Goal: Task Accomplishment & Management: Use online tool/utility

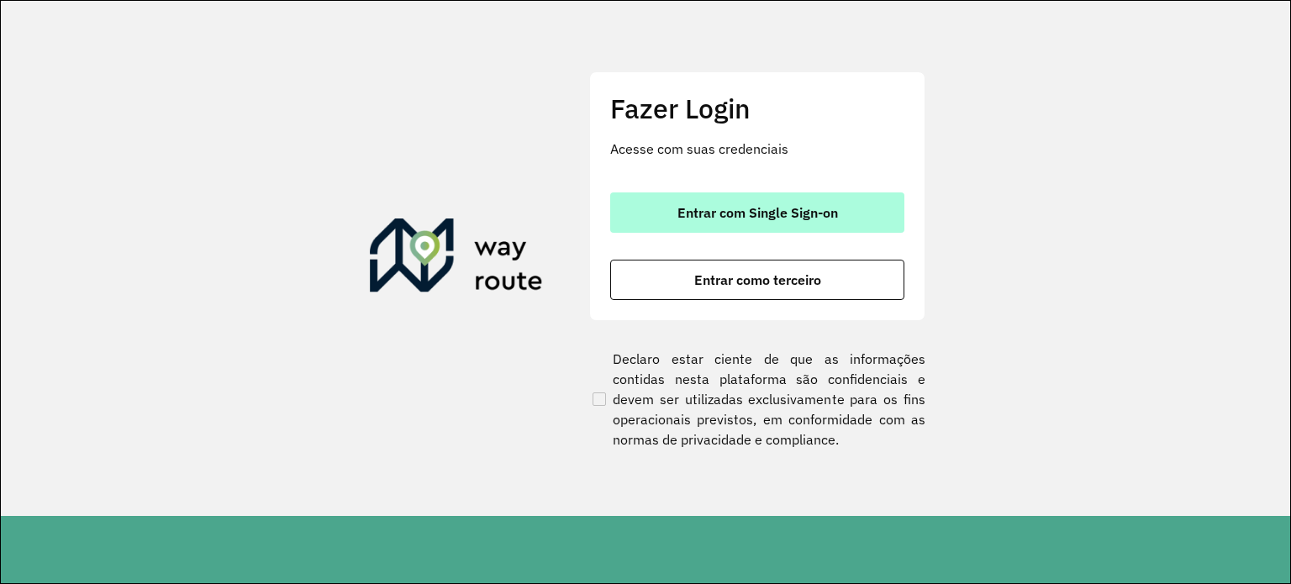
click at [666, 202] on button "Entrar com Single Sign-on" at bounding box center [757, 212] width 294 height 40
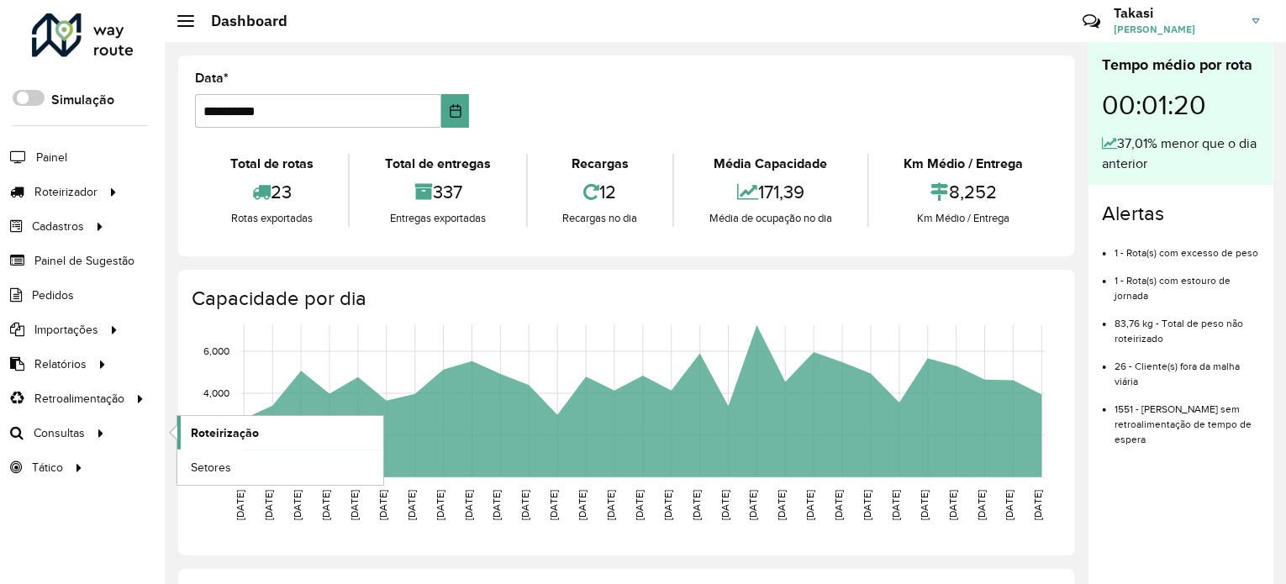
click at [281, 437] on link "Roteirização" at bounding box center [280, 433] width 206 height 34
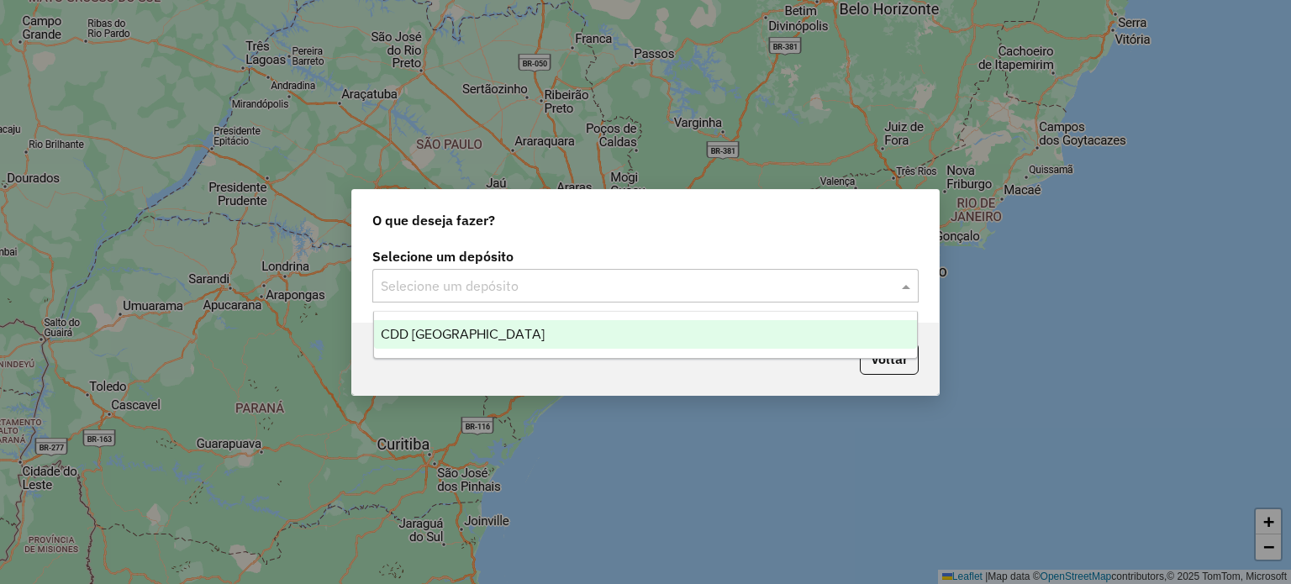
click at [908, 290] on span at bounding box center [907, 286] width 21 height 20
click at [803, 329] on div "CDD Petropolis" at bounding box center [646, 334] width 544 height 29
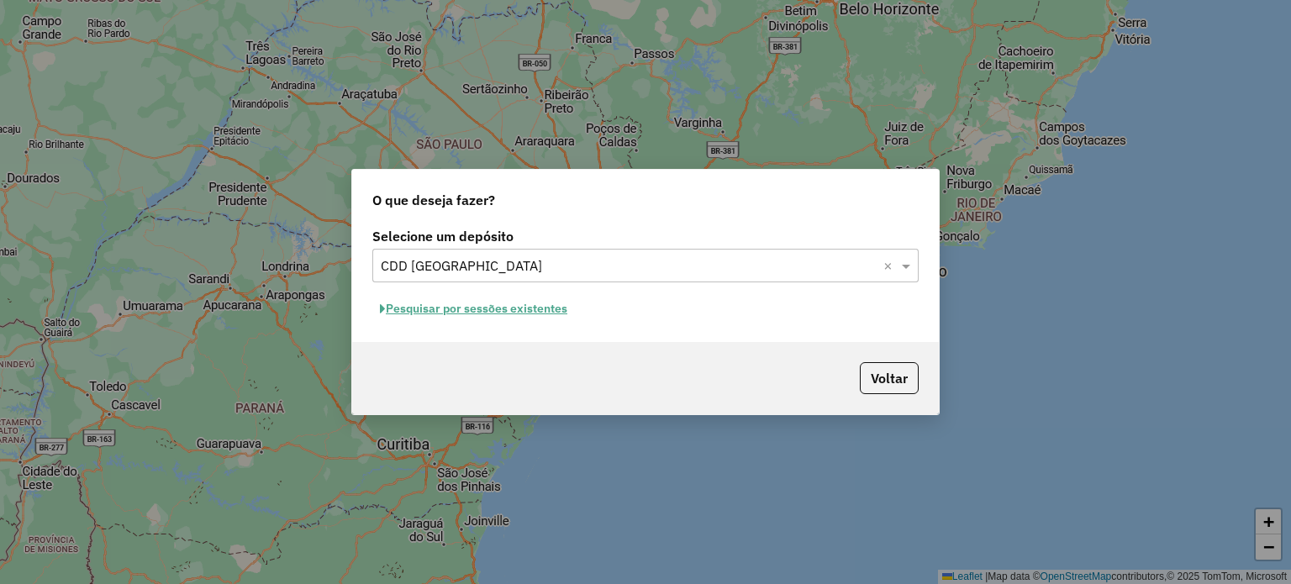
click at [541, 308] on button "Pesquisar por sessões existentes" at bounding box center [473, 309] width 203 height 26
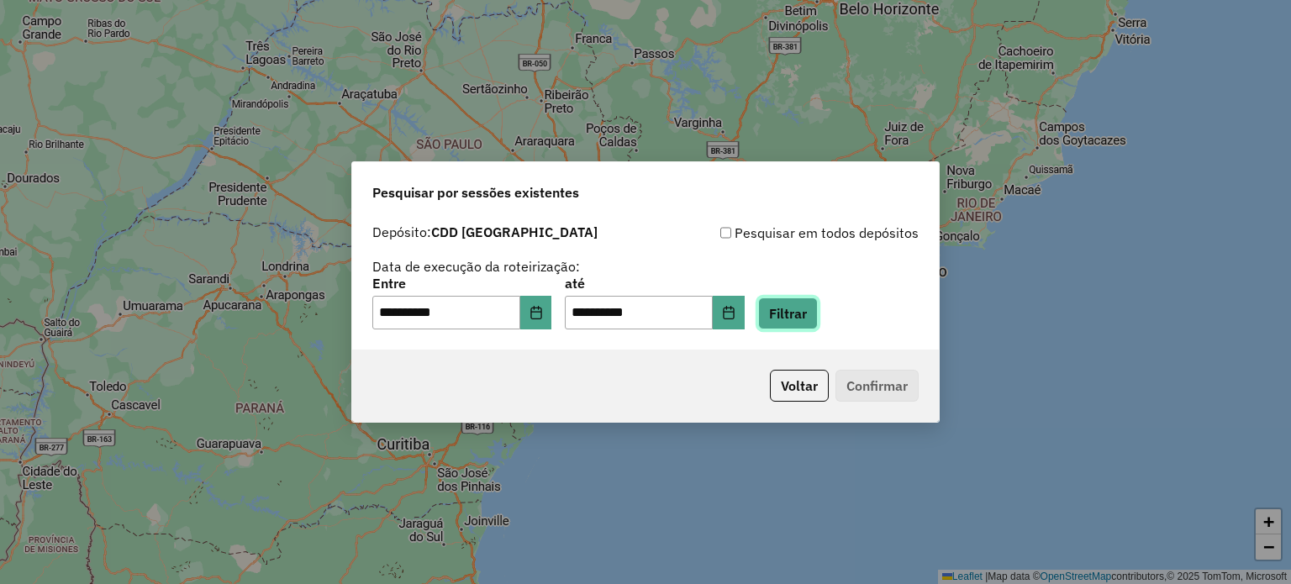
click at [814, 321] on button "Filtrar" at bounding box center [788, 313] width 60 height 32
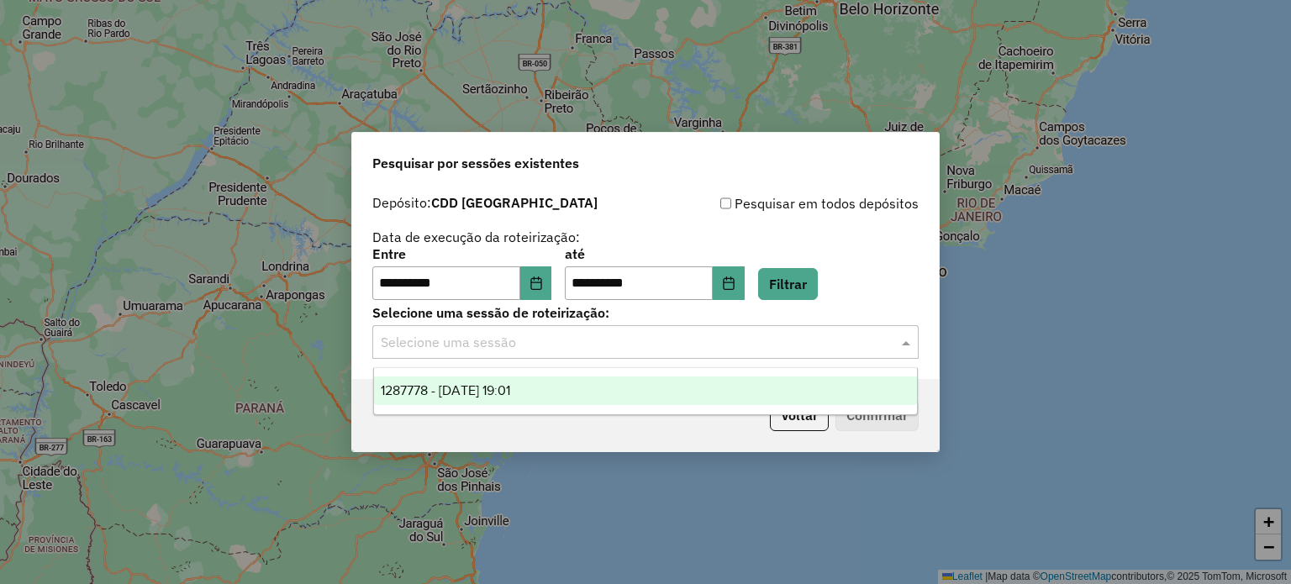
click at [817, 340] on input "text" at bounding box center [629, 343] width 496 height 20
click at [800, 384] on div "1287778 - 03/10/2025 19:01" at bounding box center [646, 390] width 544 height 29
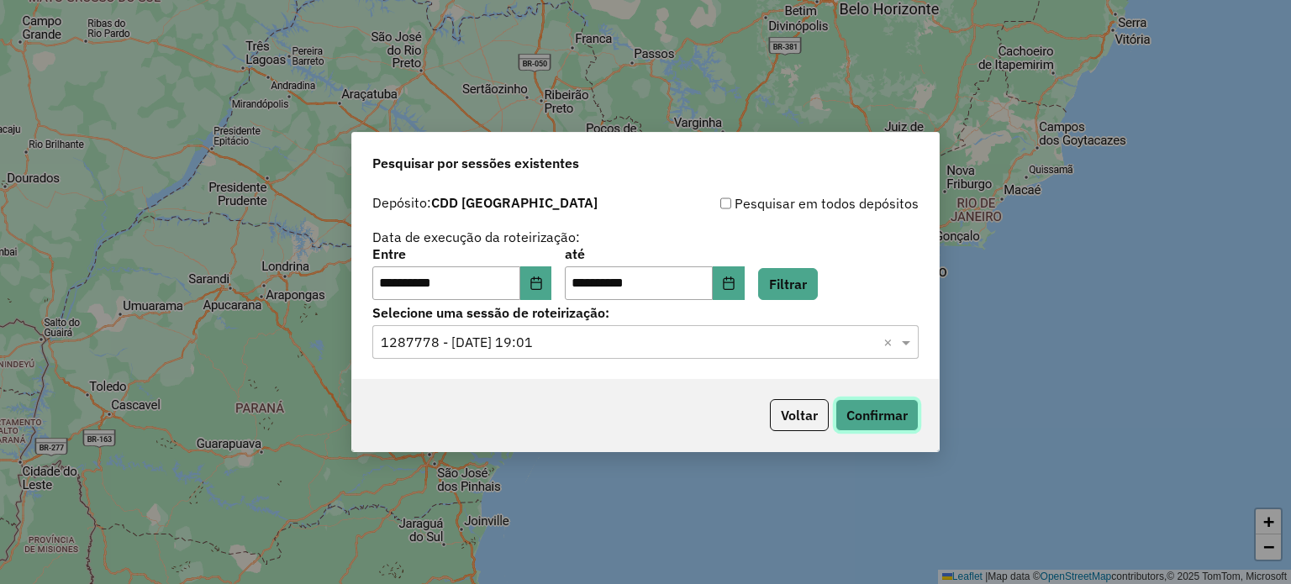
click at [878, 403] on button "Confirmar" at bounding box center [876, 415] width 83 height 32
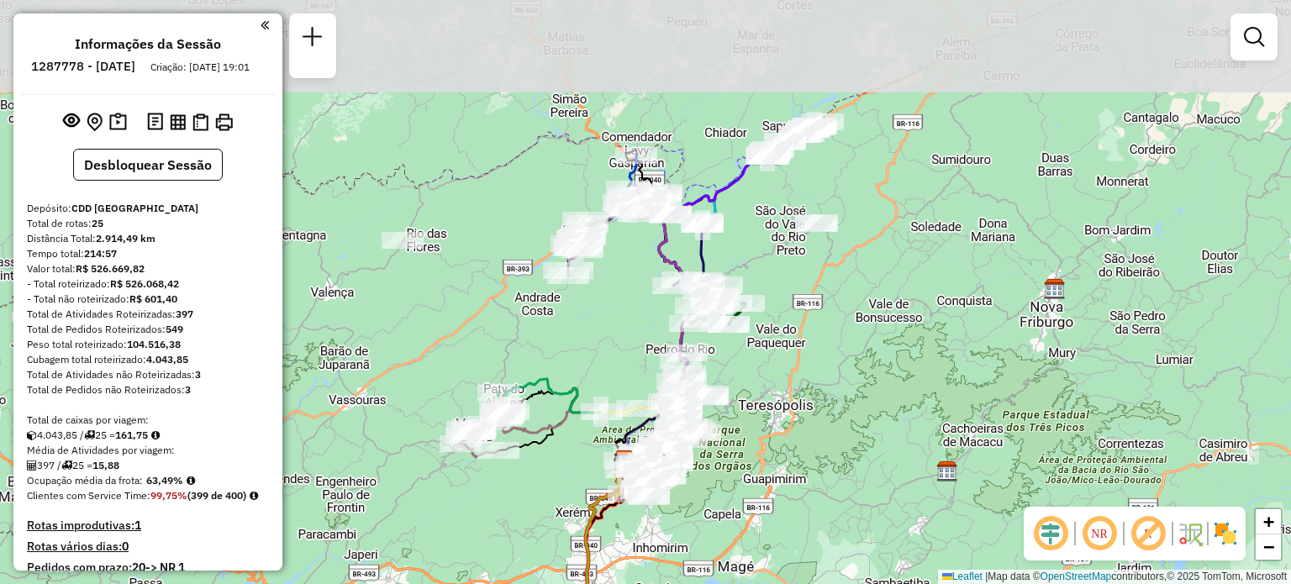
drag, startPoint x: 820, startPoint y: 266, endPoint x: 800, endPoint y: 435, distance: 170.9
click at [800, 435] on div "Janela de atendimento Grade de atendimento Capacidade Transportadoras Veículos …" at bounding box center [645, 292] width 1291 height 584
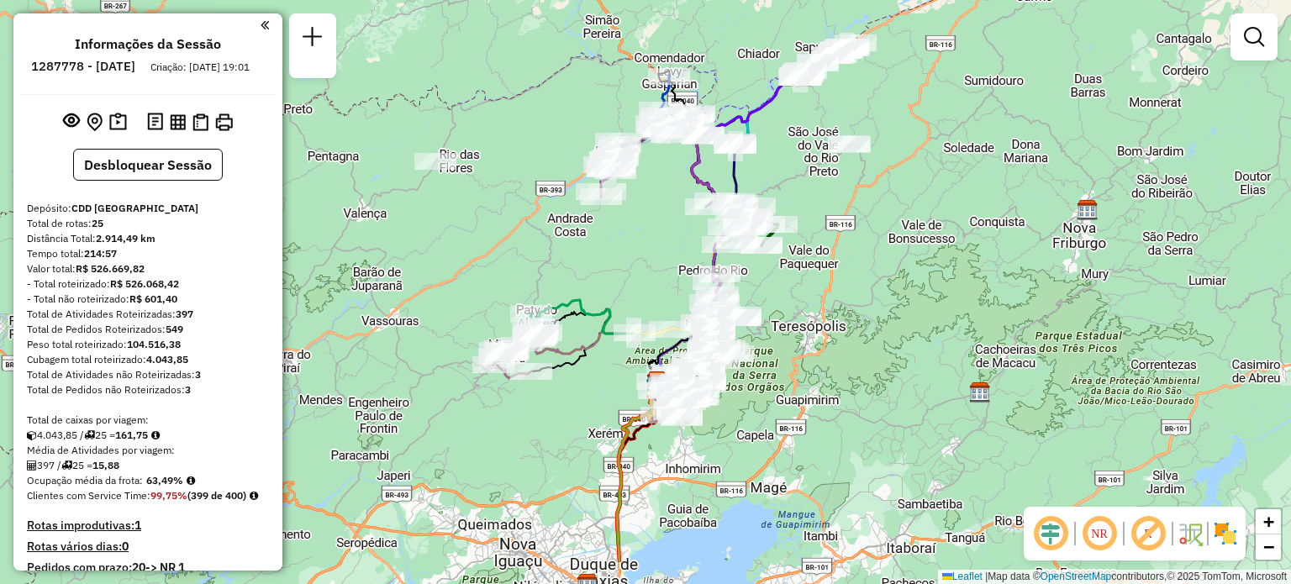
drag, startPoint x: 800, startPoint y: 435, endPoint x: 833, endPoint y: 355, distance: 87.1
click at [833, 355] on div "Janela de atendimento Grade de atendimento Capacidade Transportadoras Veículos …" at bounding box center [645, 292] width 1291 height 584
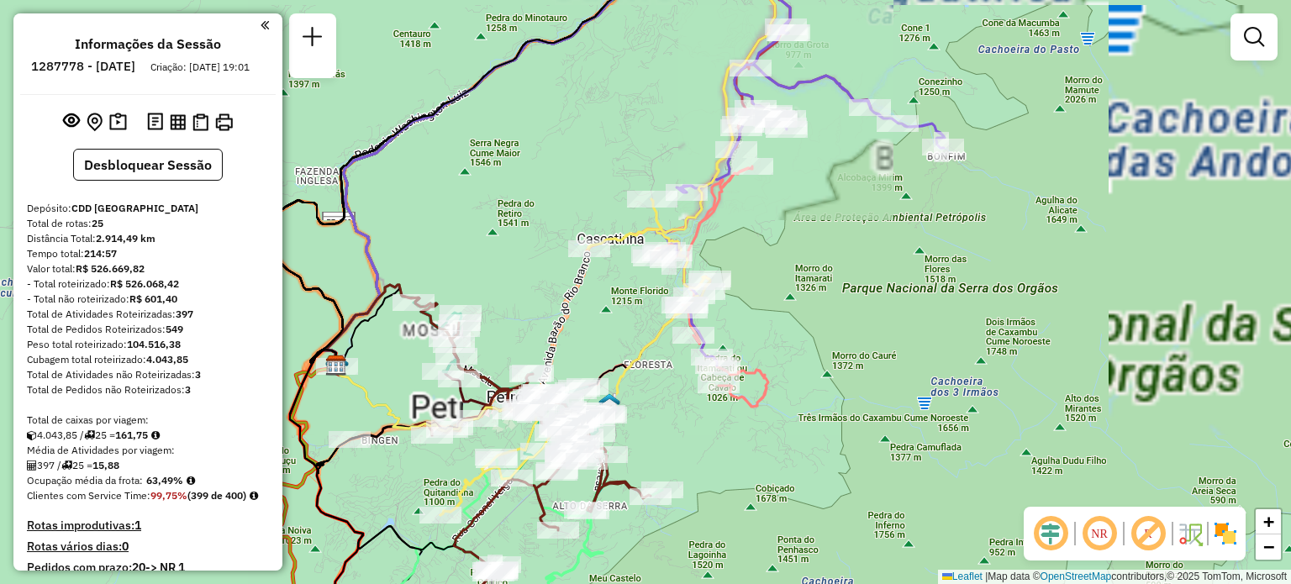
drag, startPoint x: 788, startPoint y: 369, endPoint x: 902, endPoint y: 196, distance: 207.0
click at [902, 196] on div "Janela de atendimento Grade de atendimento Capacidade Transportadoras Veículos …" at bounding box center [645, 292] width 1291 height 584
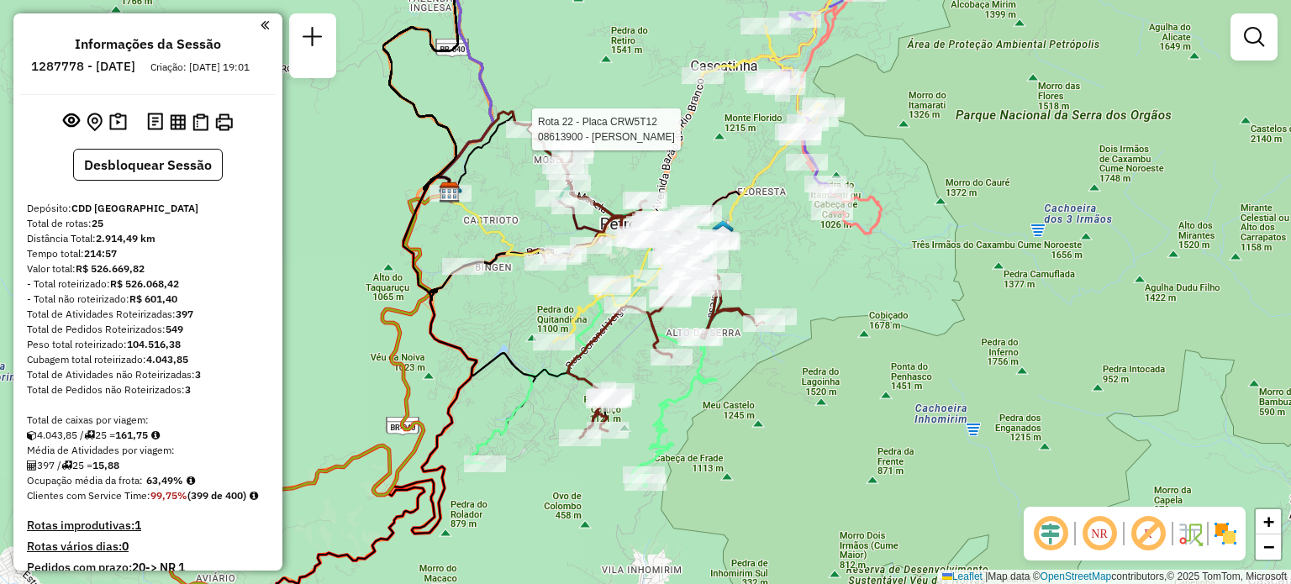
select select "**********"
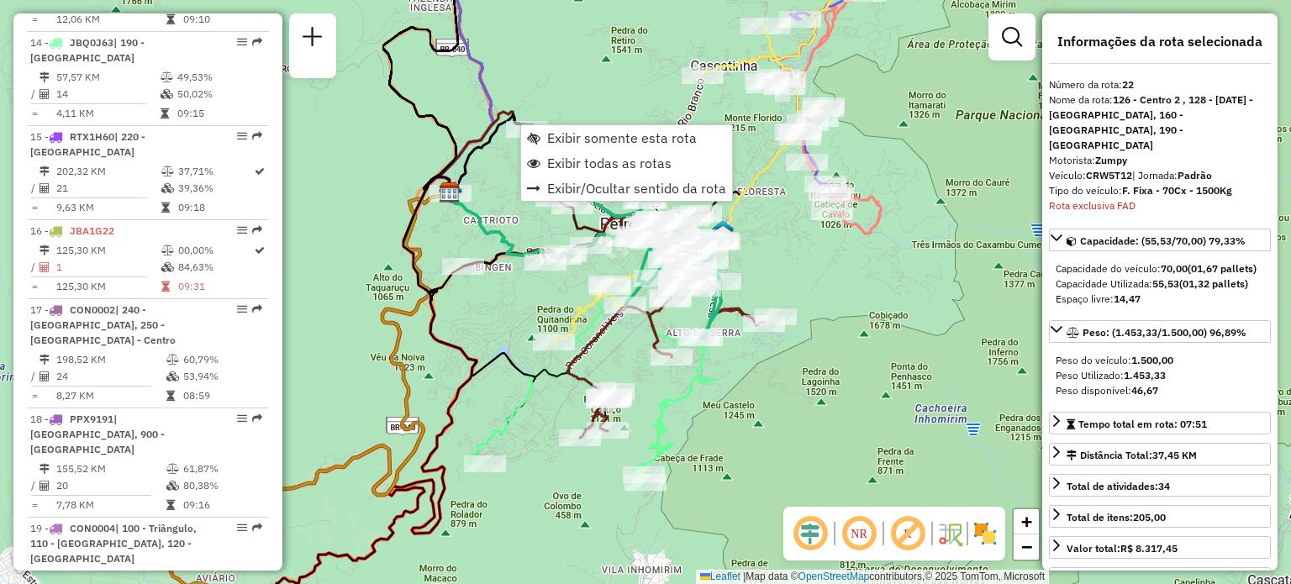
scroll to position [2603, 0]
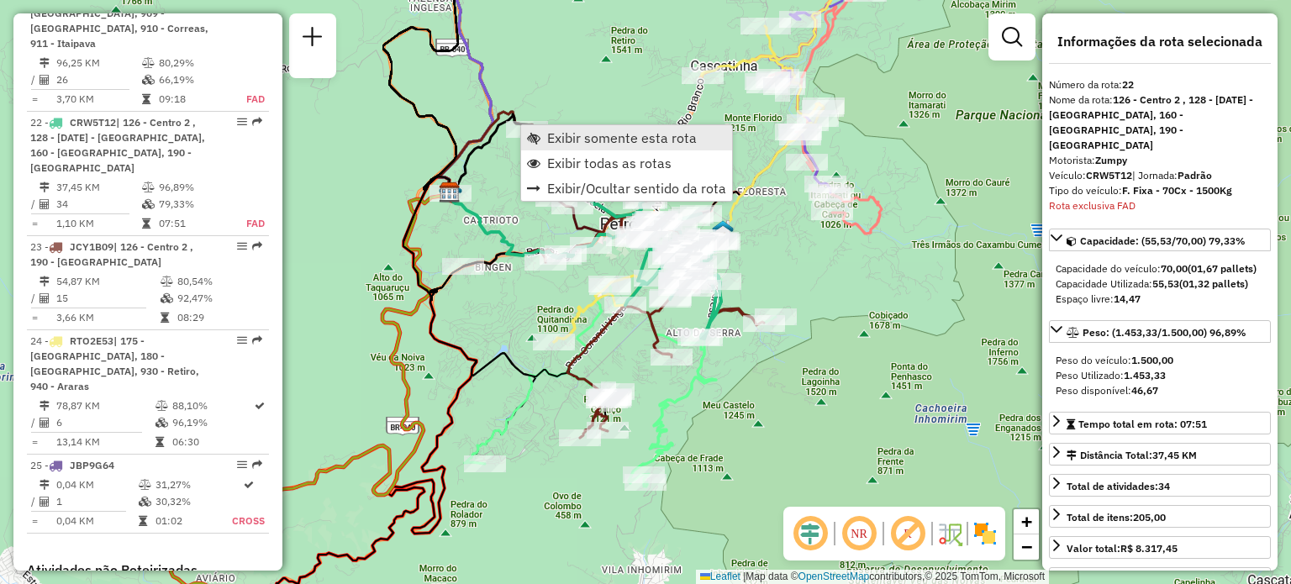
click at [550, 139] on span "Exibir somente esta rota" at bounding box center [622, 137] width 150 height 13
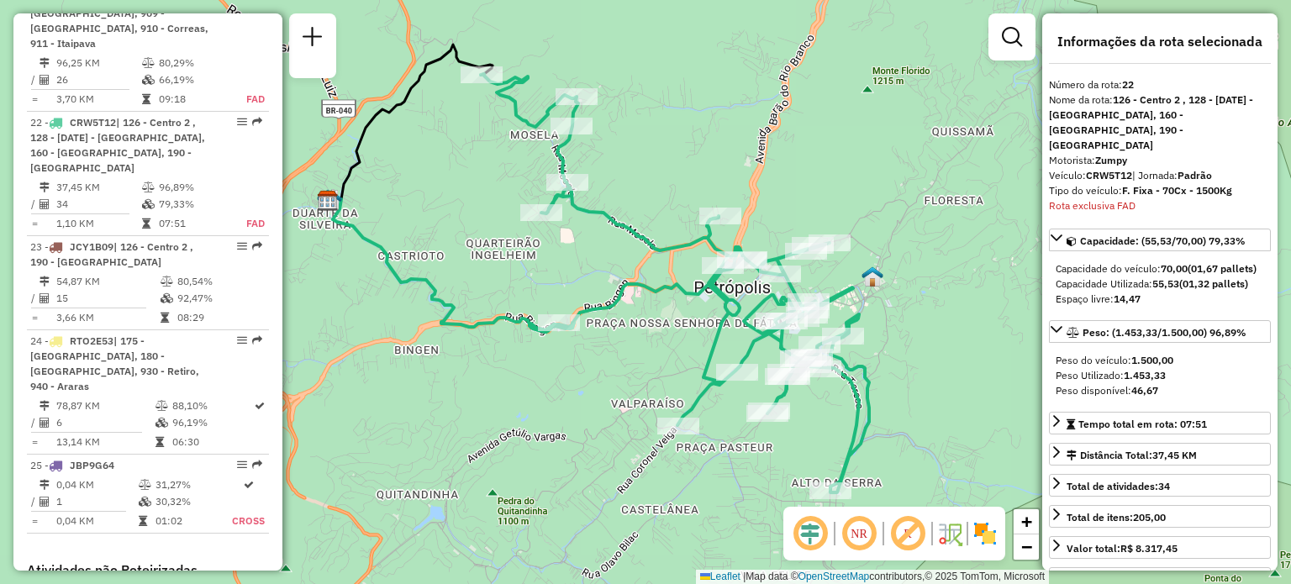
drag, startPoint x: 477, startPoint y: 201, endPoint x: 418, endPoint y: 166, distance: 69.3
click at [418, 166] on div "Janela de atendimento Grade de atendimento Capacidade Transportadoras Veículos …" at bounding box center [645, 292] width 1291 height 584
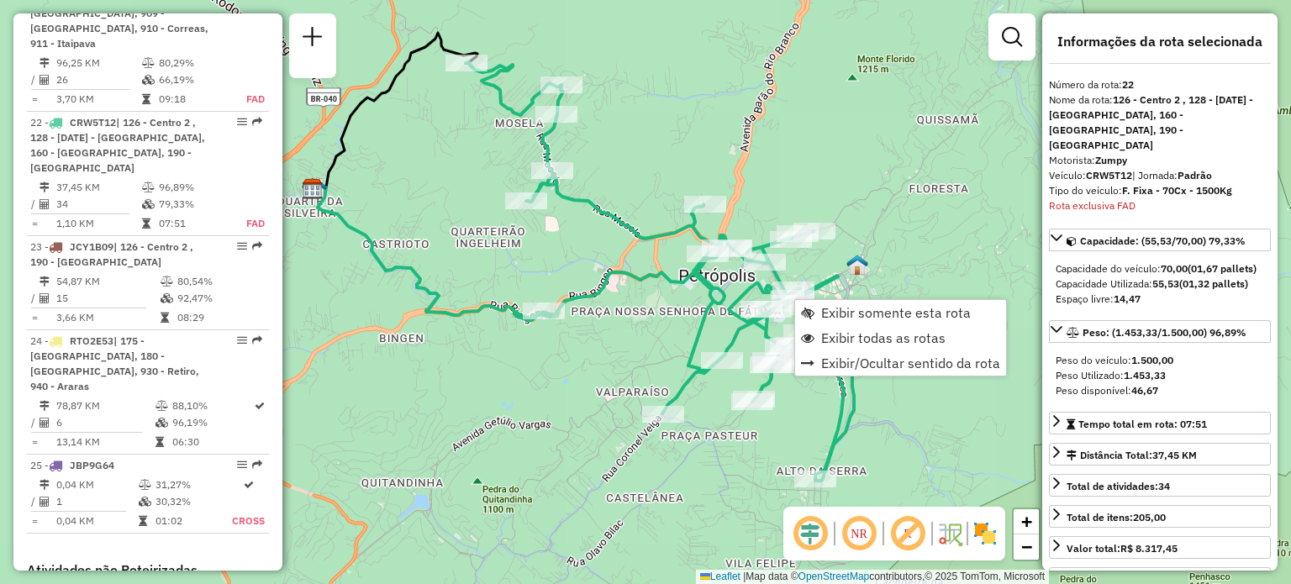
scroll to position [2607, 0]
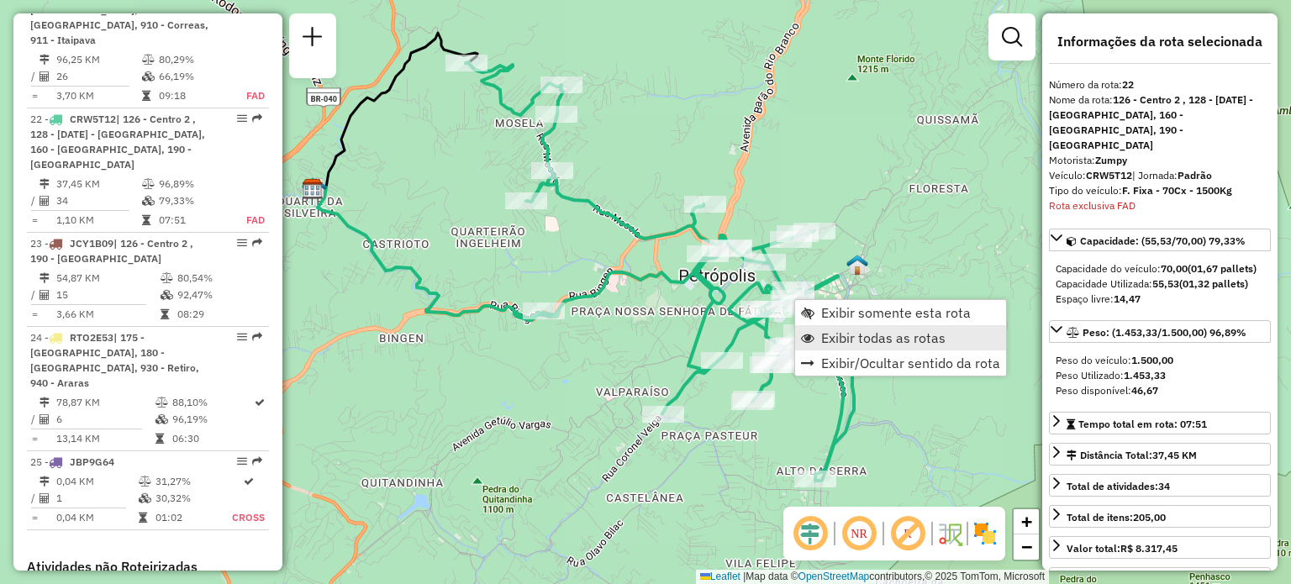
click at [865, 341] on span "Exibir todas as rotas" at bounding box center [883, 337] width 124 height 13
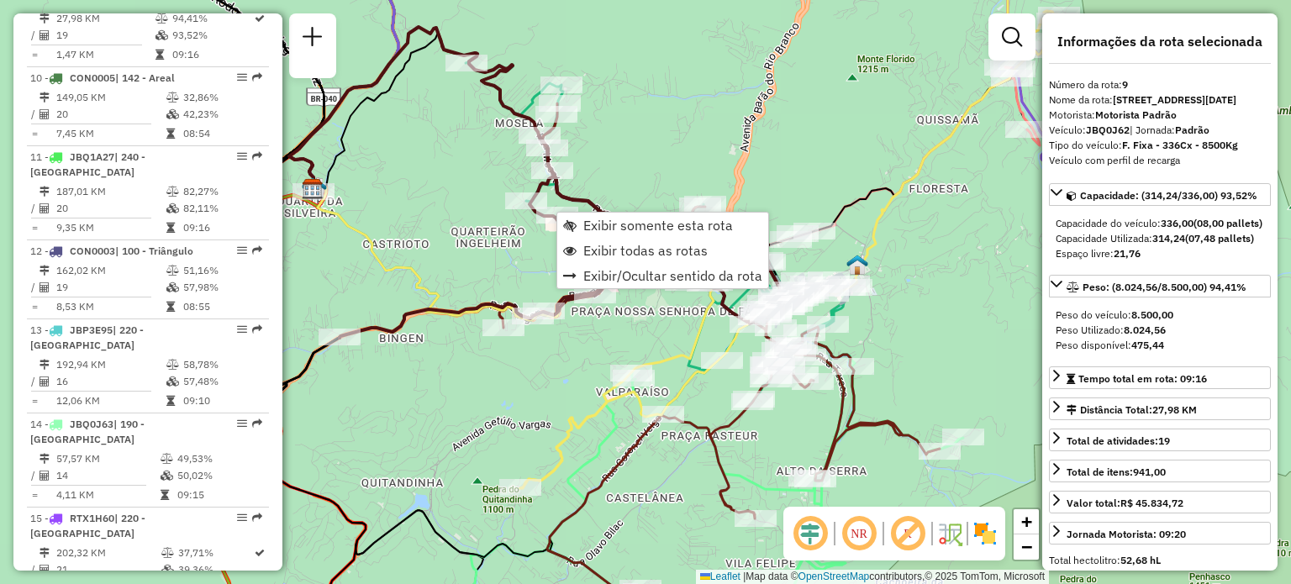
scroll to position [1445, 0]
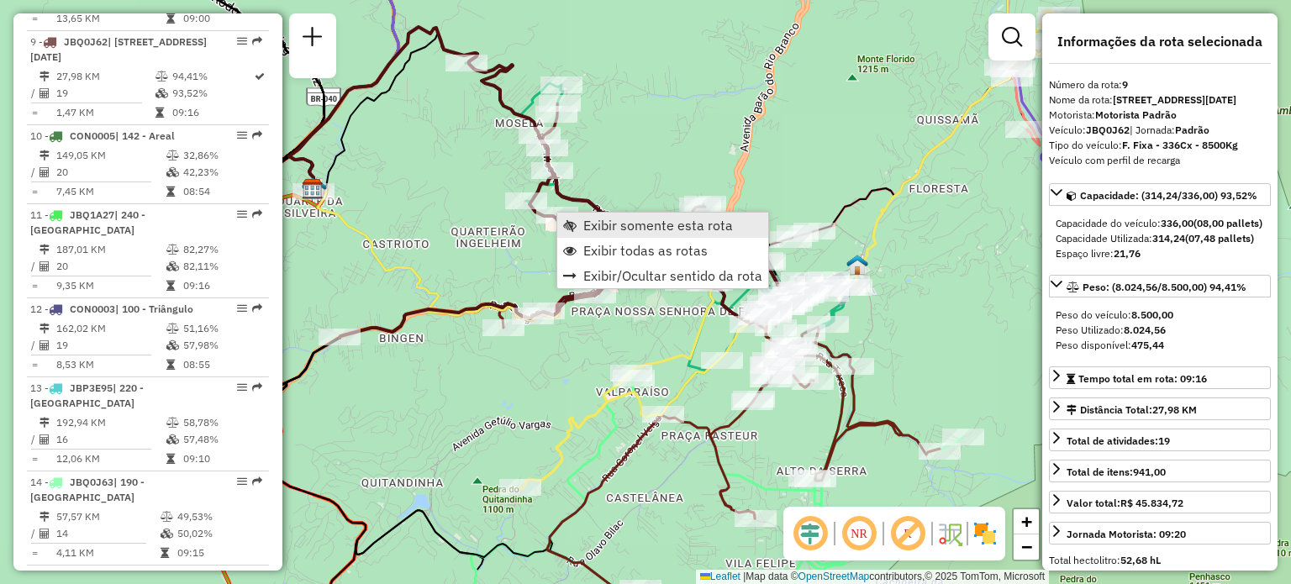
click at [575, 221] on span "Exibir somente esta rota" at bounding box center [569, 224] width 13 height 13
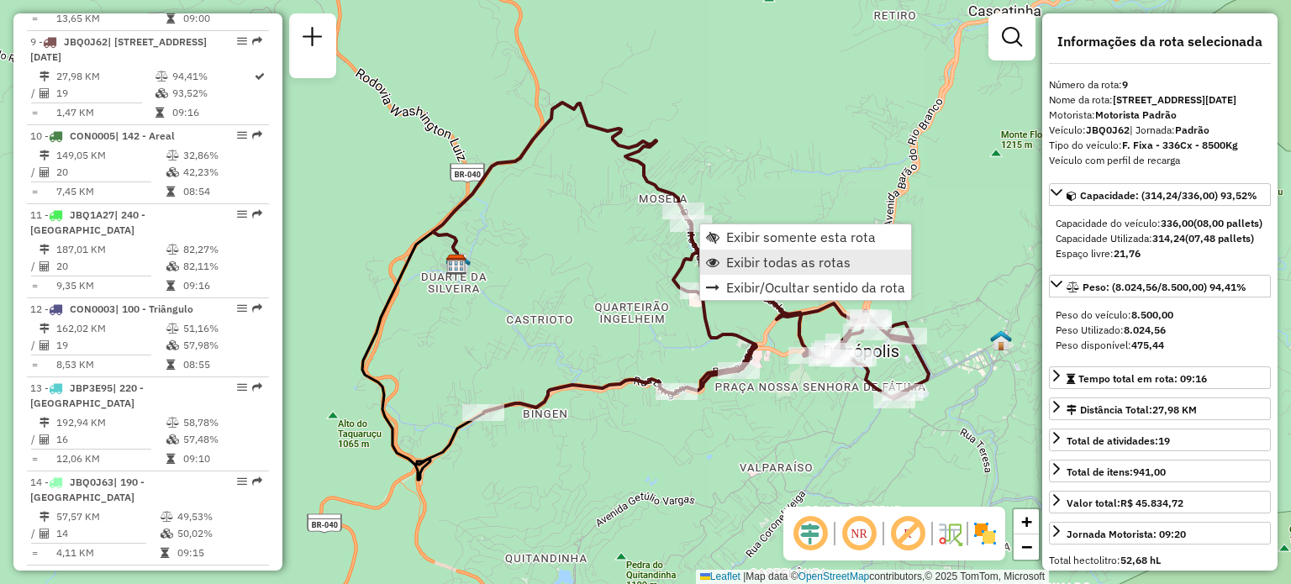
click at [763, 264] on span "Exibir todas as rotas" at bounding box center [788, 261] width 124 height 13
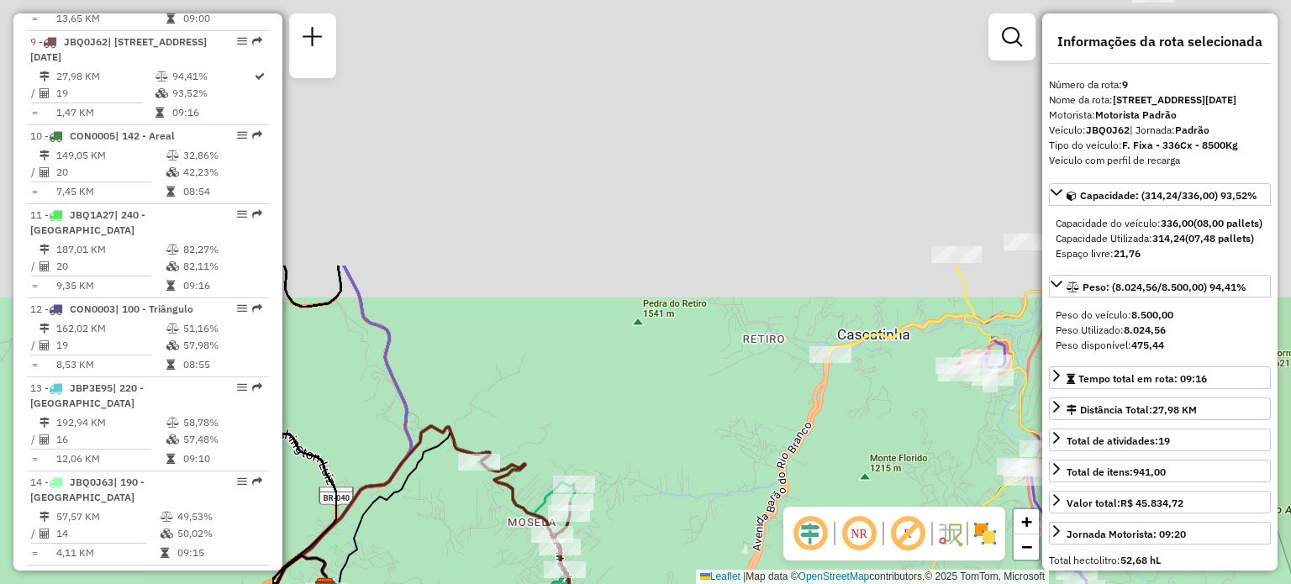
drag, startPoint x: 847, startPoint y: 215, endPoint x: 700, endPoint y: 561, distance: 376.1
click at [700, 561] on div "Janela de atendimento Grade de atendimento Capacidade Transportadoras Veículos …" at bounding box center [645, 292] width 1291 height 584
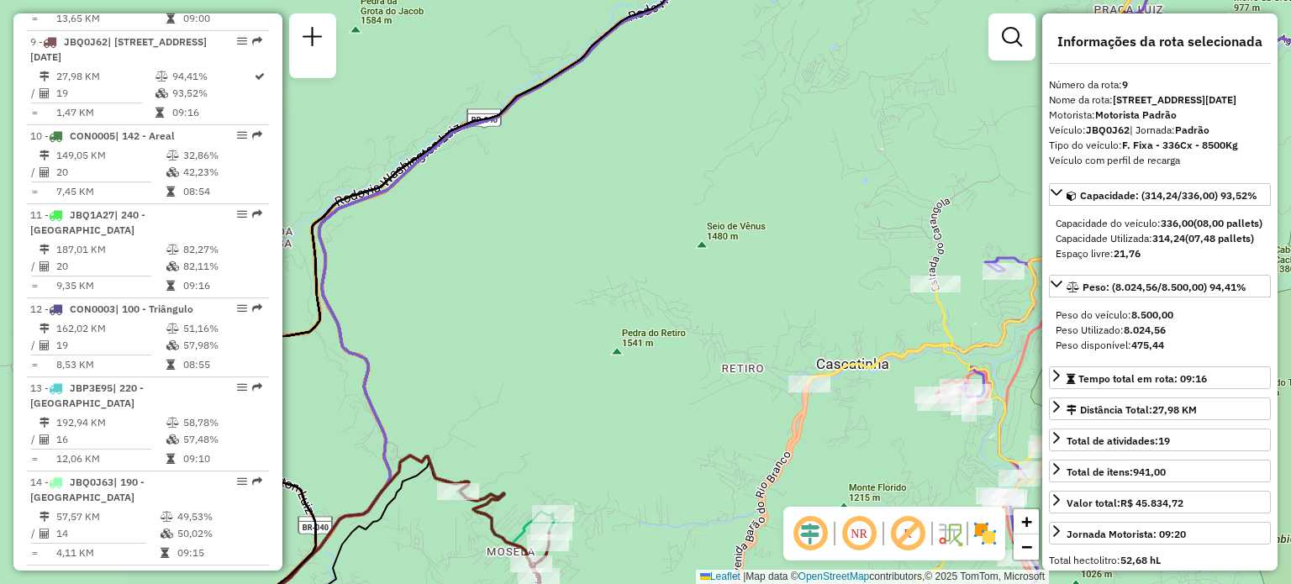
drag, startPoint x: 813, startPoint y: 187, endPoint x: 704, endPoint y: 600, distance: 427.6
click at [704, 583] on html "Aguarde... Pop-up bloqueado! Seu navegador bloqueou automáticamente a abertura …" at bounding box center [645, 292] width 1291 height 584
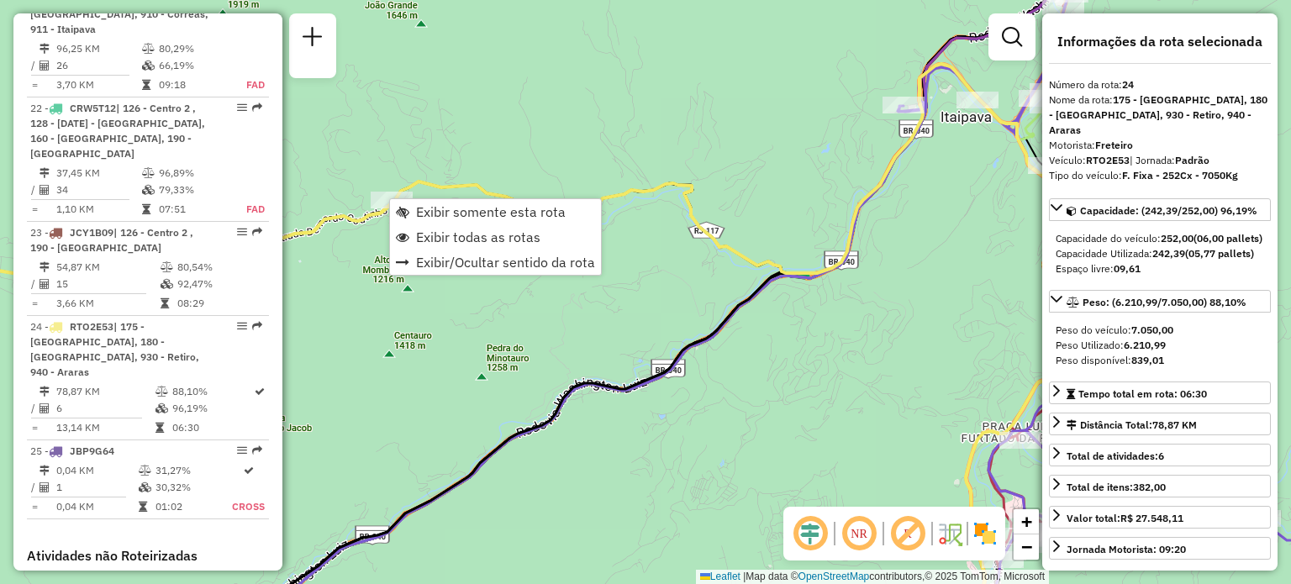
scroll to position [2747, 0]
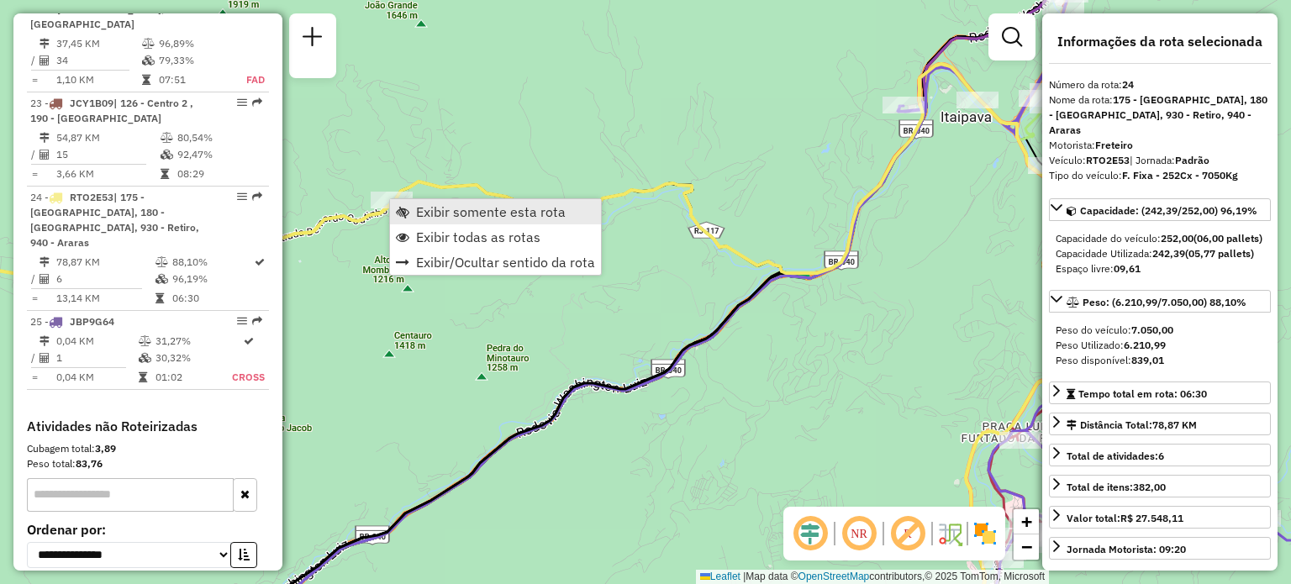
click at [412, 206] on link "Exibir somente esta rota" at bounding box center [495, 211] width 211 height 25
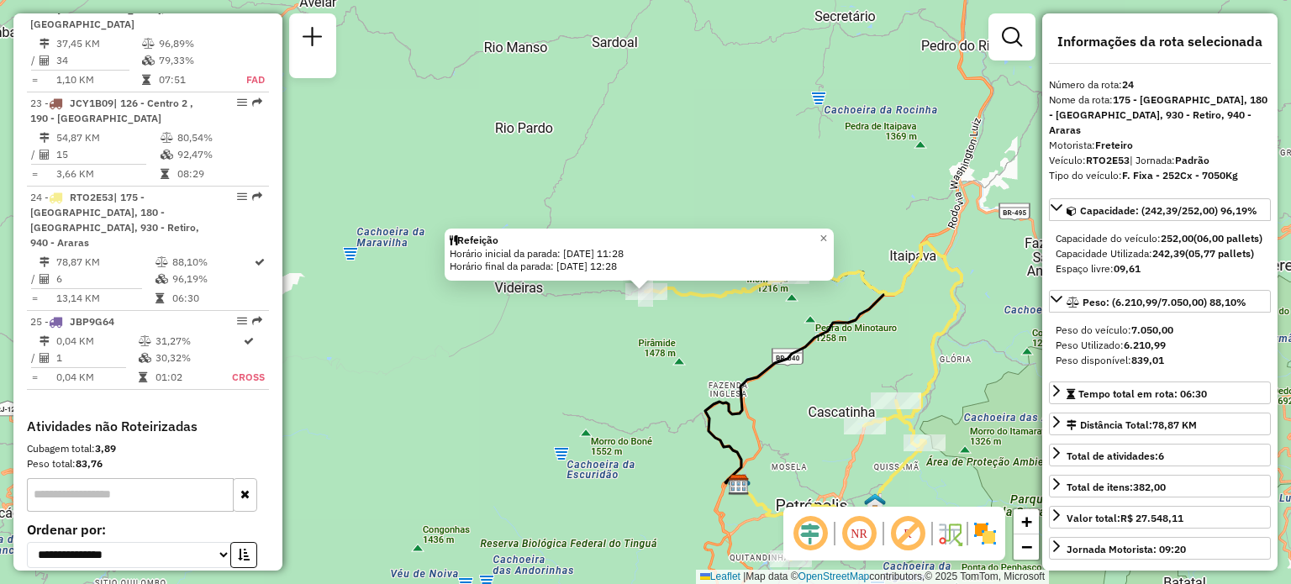
click at [581, 356] on div "Refeição Horário inicial da parada: 03/10/2025 11:28 Horário final da parada: 0…" at bounding box center [645, 292] width 1291 height 584
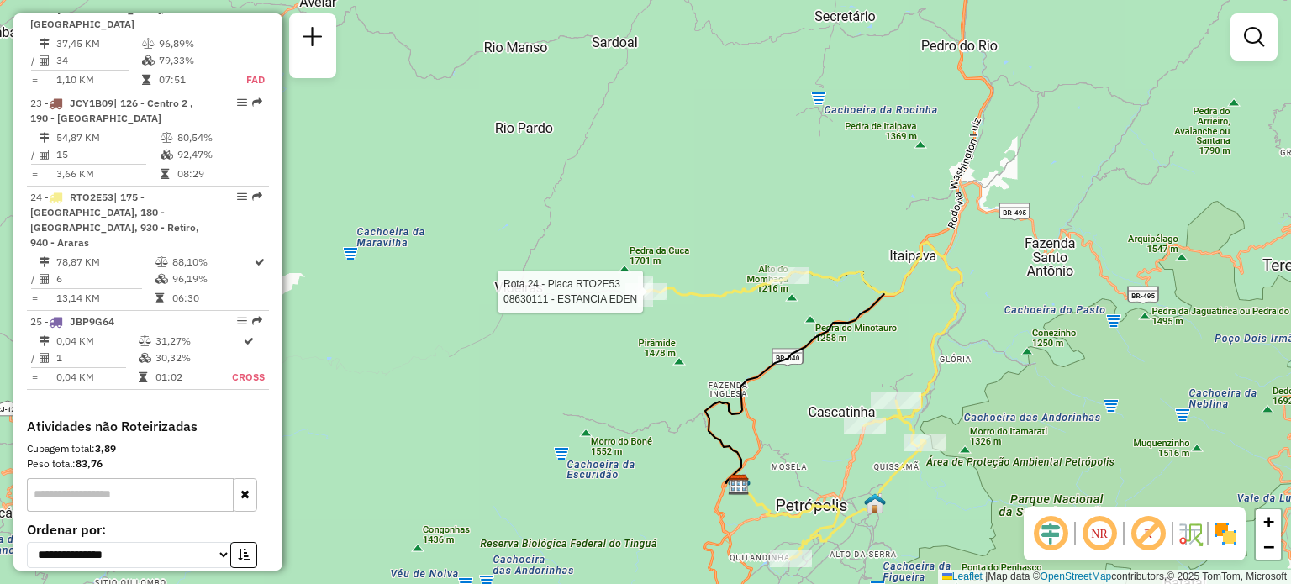
select select "**********"
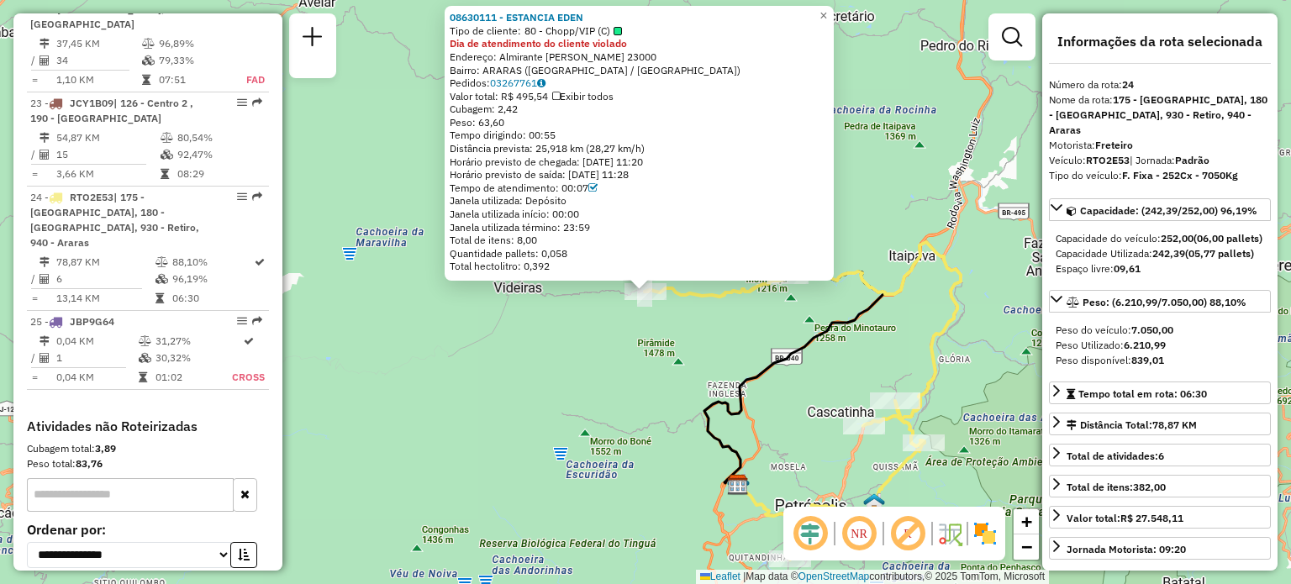
click at [724, 355] on div "08630111 - ESTANCIA EDEN Tipo de cliente: 80 - Chopp/VIP (C) Dia de atendimento…" at bounding box center [645, 292] width 1291 height 584
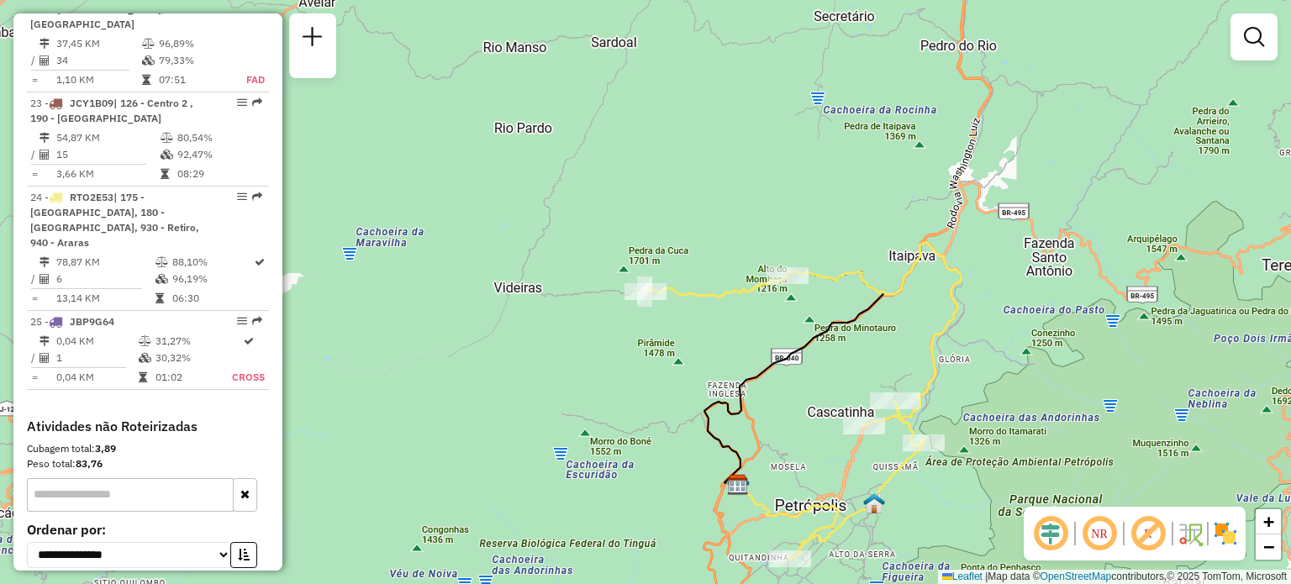
drag, startPoint x: 842, startPoint y: 366, endPoint x: 670, endPoint y: 282, distance: 191.7
click at [670, 282] on div "Janela de atendimento Grade de atendimento Capacidade Transportadoras Veículos …" at bounding box center [645, 292] width 1291 height 584
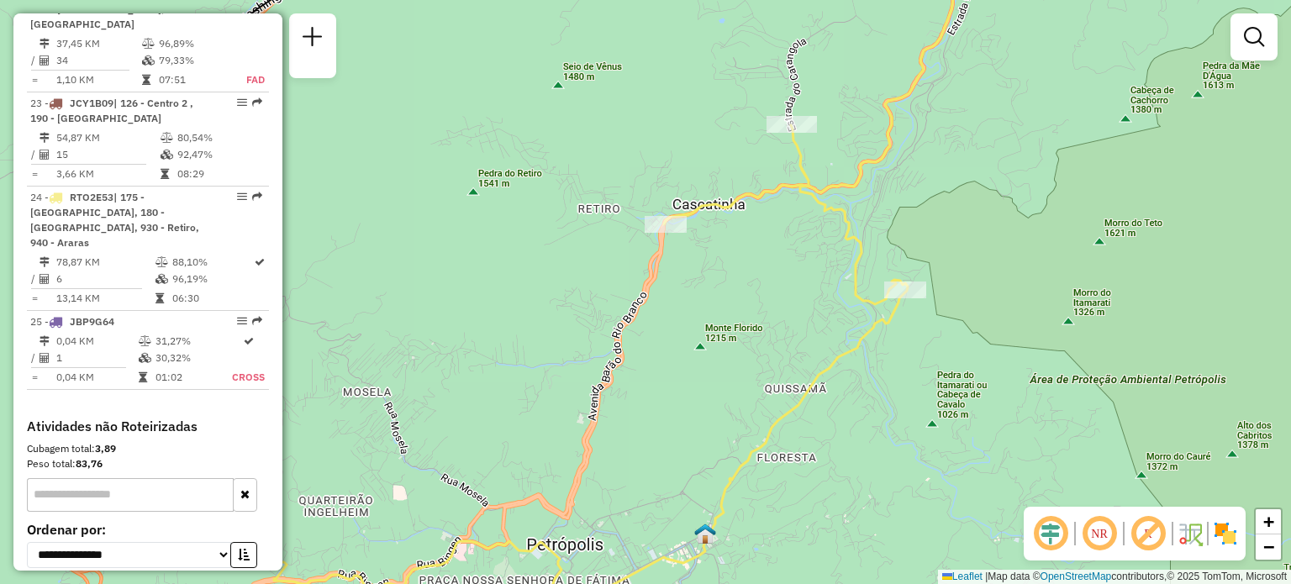
click at [726, 277] on div "Janela de atendimento Grade de atendimento Capacidade Transportadoras Veículos …" at bounding box center [645, 292] width 1291 height 584
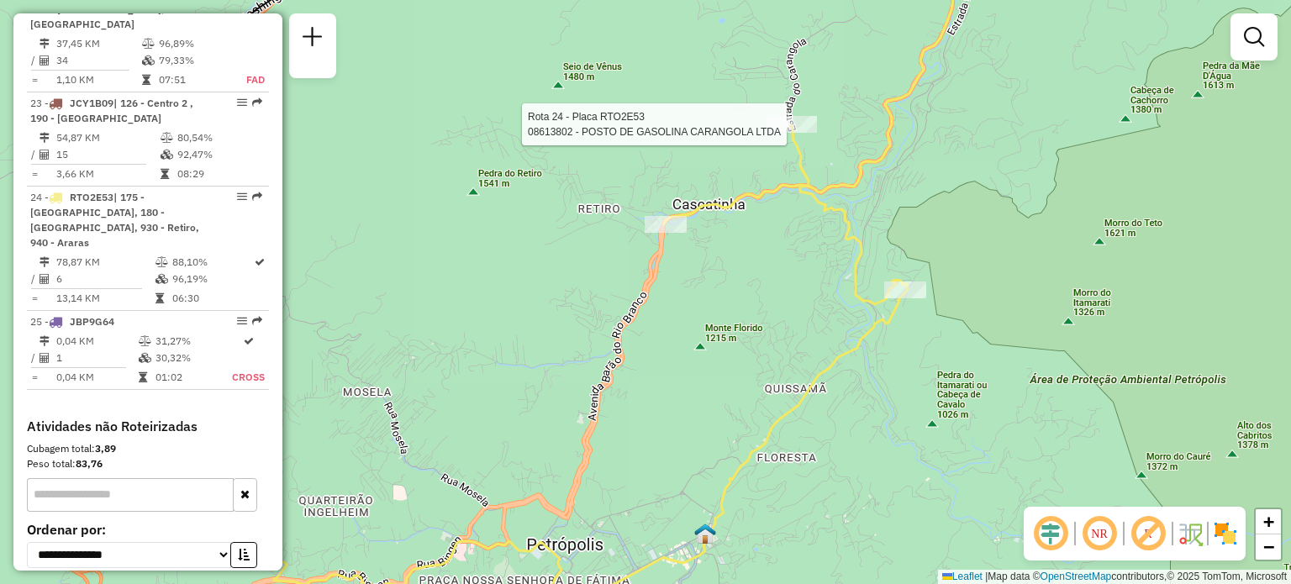
select select "**********"
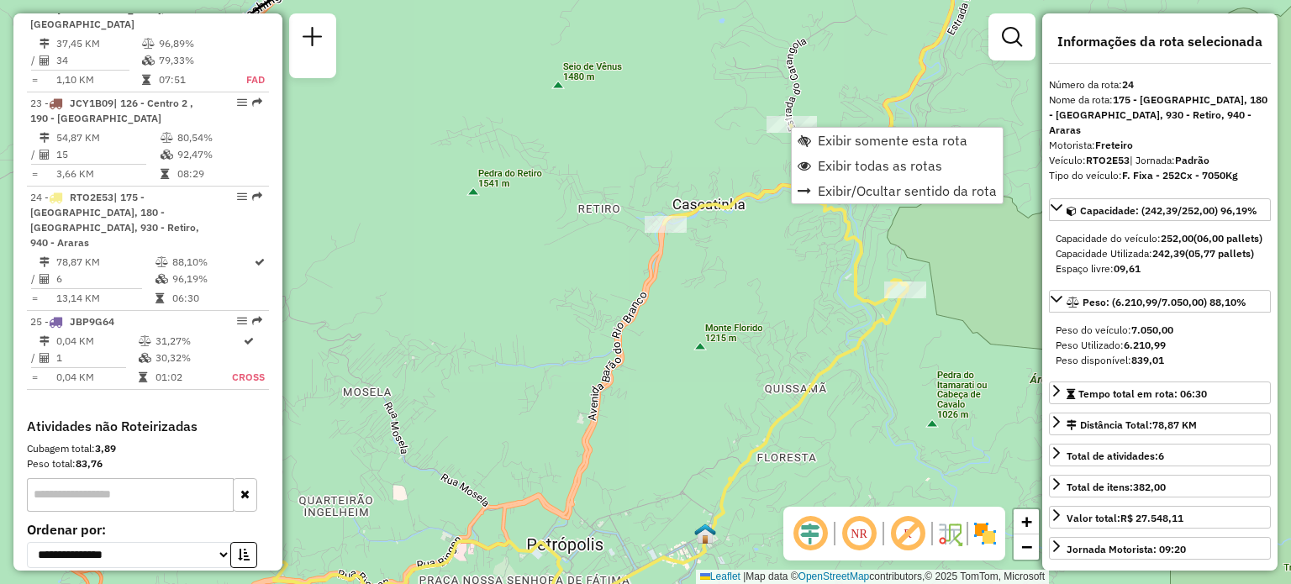
click at [713, 285] on div "Janela de atendimento Grade de atendimento Capacidade Transportadoras Veículos …" at bounding box center [645, 292] width 1291 height 584
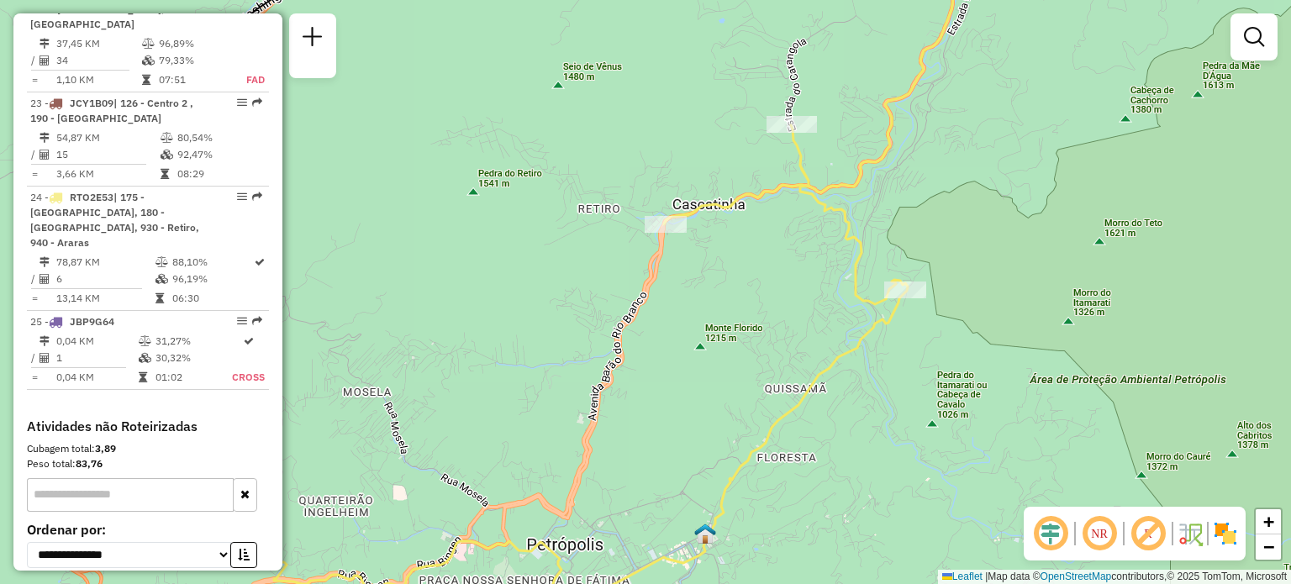
drag, startPoint x: 770, startPoint y: 267, endPoint x: 759, endPoint y: 89, distance: 178.5
click at [759, 89] on div "Janela de atendimento Grade de atendimento Capacidade Transportadoras Veículos …" at bounding box center [645, 292] width 1291 height 584
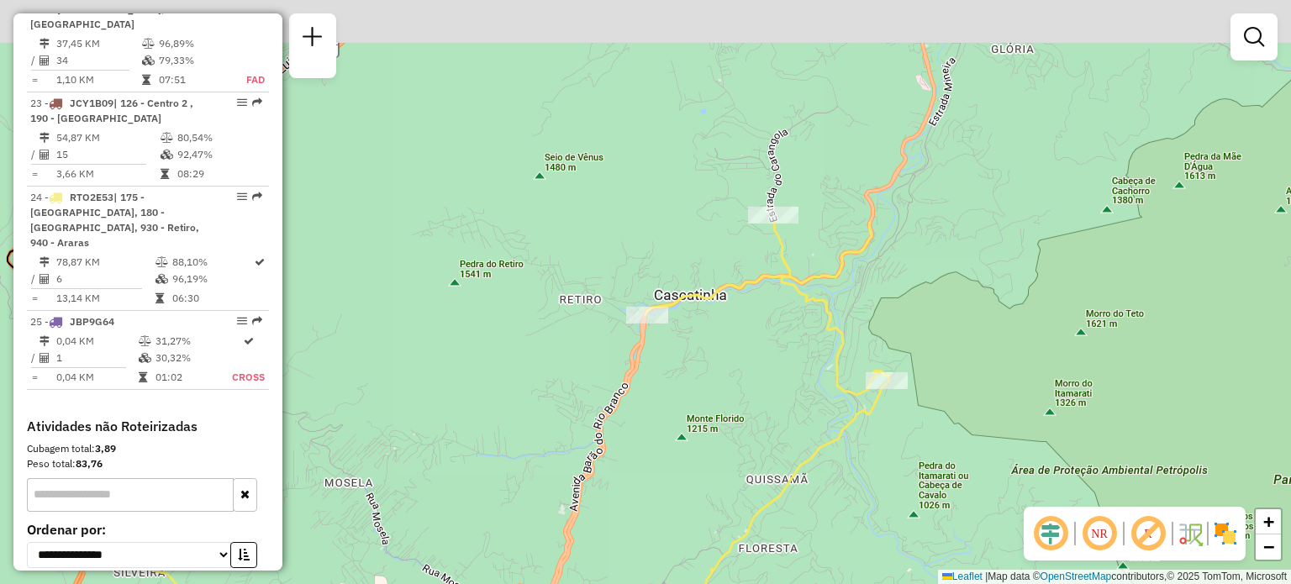
drag, startPoint x: 759, startPoint y: 89, endPoint x: 755, endPoint y: 427, distance: 337.8
click at [755, 427] on div "Janela de atendimento Grade de atendimento Capacidade Transportadoras Veículos …" at bounding box center [645, 292] width 1291 height 584
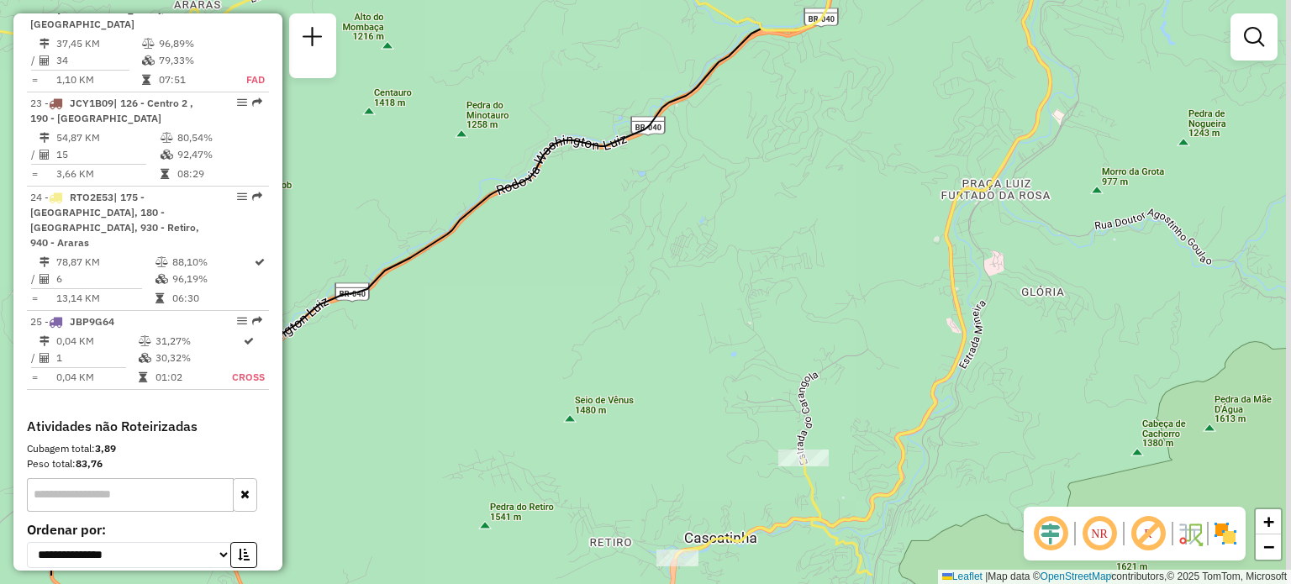
drag, startPoint x: 743, startPoint y: 343, endPoint x: 717, endPoint y: 208, distance: 137.0
click at [717, 208] on div "Janela de atendimento Grade de atendimento Capacidade Transportadoras Veículos …" at bounding box center [645, 292] width 1291 height 584
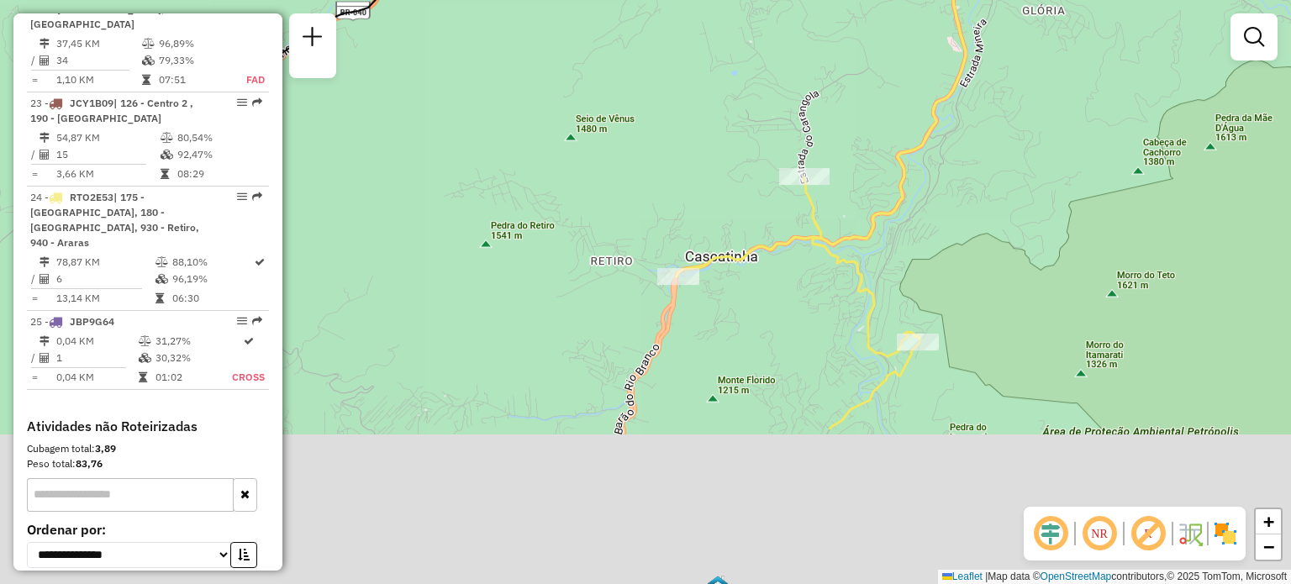
drag, startPoint x: 575, startPoint y: 470, endPoint x: 598, endPoint y: 248, distance: 223.1
click at [598, 248] on div "Janela de atendimento Grade de atendimento Capacidade Transportadoras Veículos …" at bounding box center [645, 292] width 1291 height 584
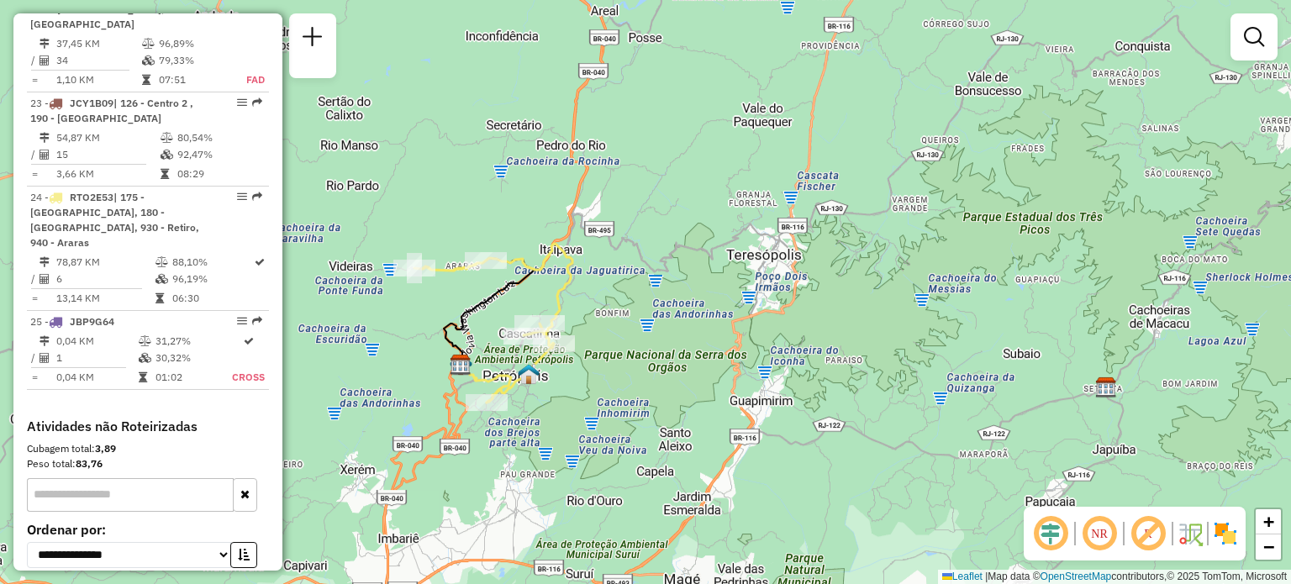
drag, startPoint x: 680, startPoint y: 200, endPoint x: 803, endPoint y: 260, distance: 137.2
click at [803, 260] on div "Janela de atendimento Grade de atendimento Capacidade Transportadoras Veículos …" at bounding box center [645, 292] width 1291 height 584
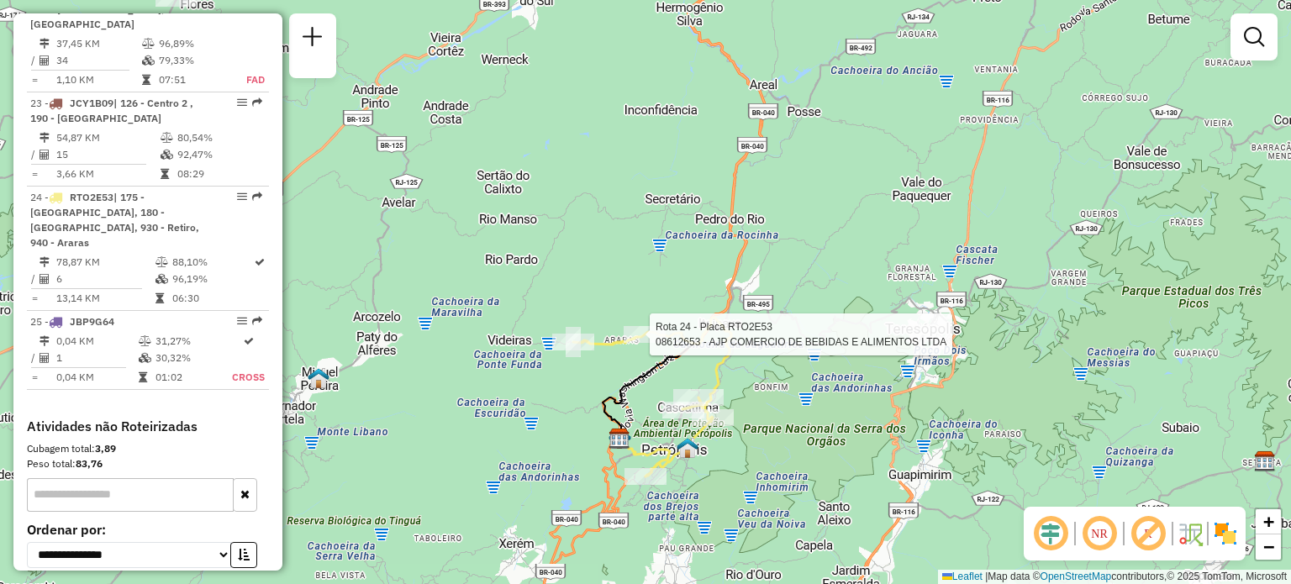
select select "**********"
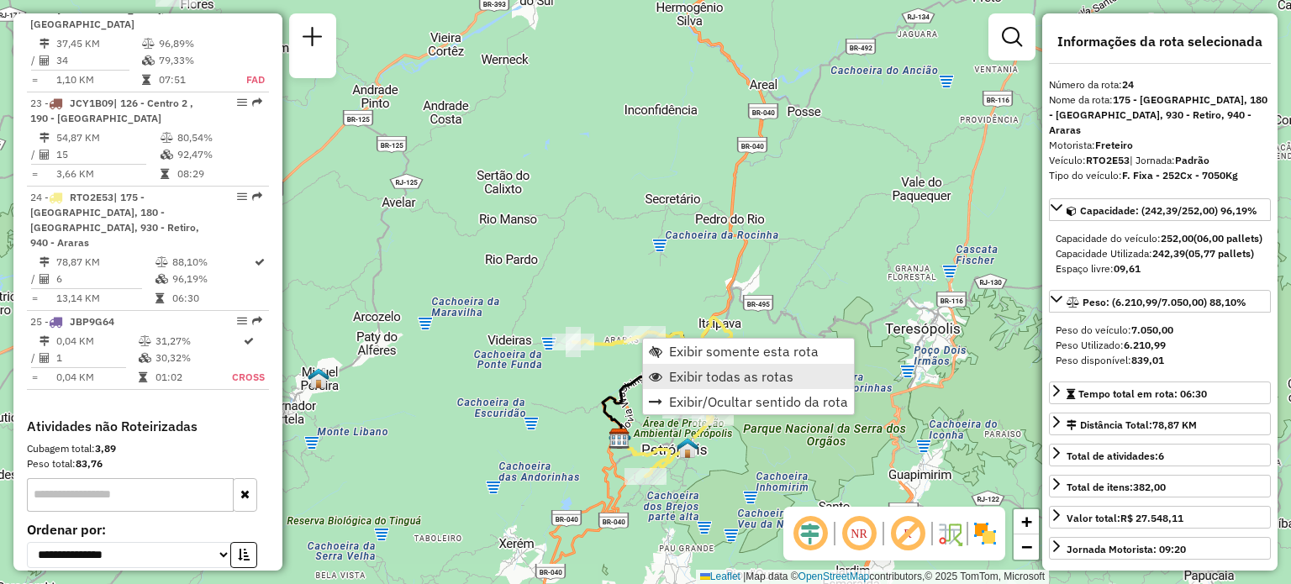
click at [677, 380] on span "Exibir todas as rotas" at bounding box center [731, 376] width 124 height 13
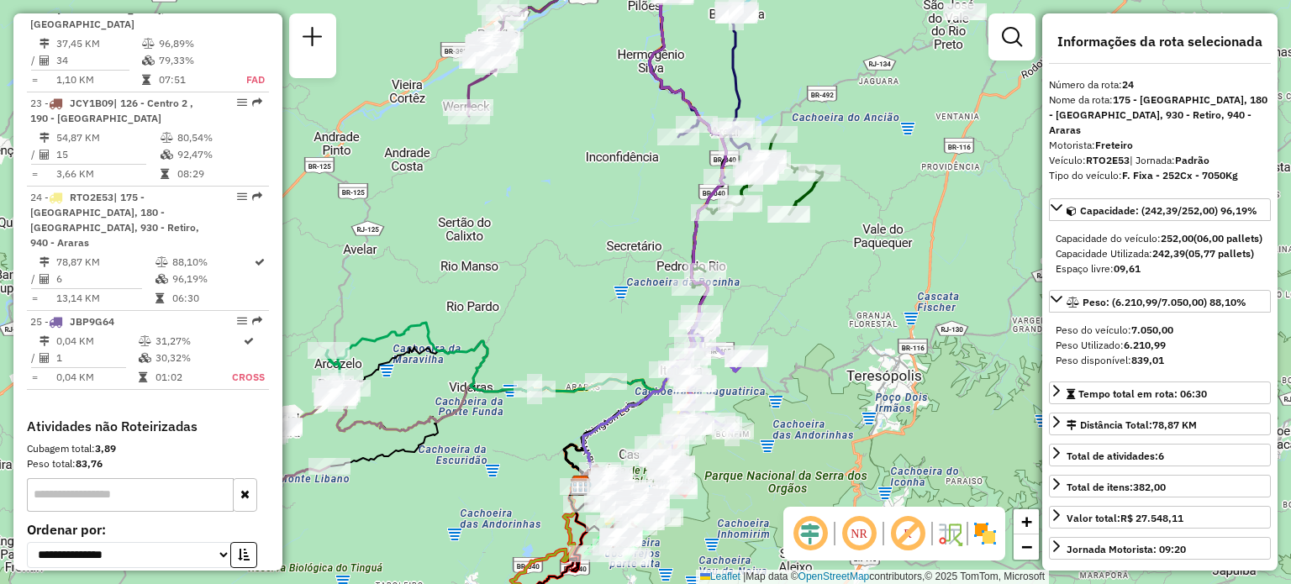
drag, startPoint x: 840, startPoint y: 302, endPoint x: 773, endPoint y: 399, distance: 118.4
click at [773, 399] on div "Janela de atendimento Grade de atendimento Capacidade Transportadoras Veículos …" at bounding box center [645, 292] width 1291 height 584
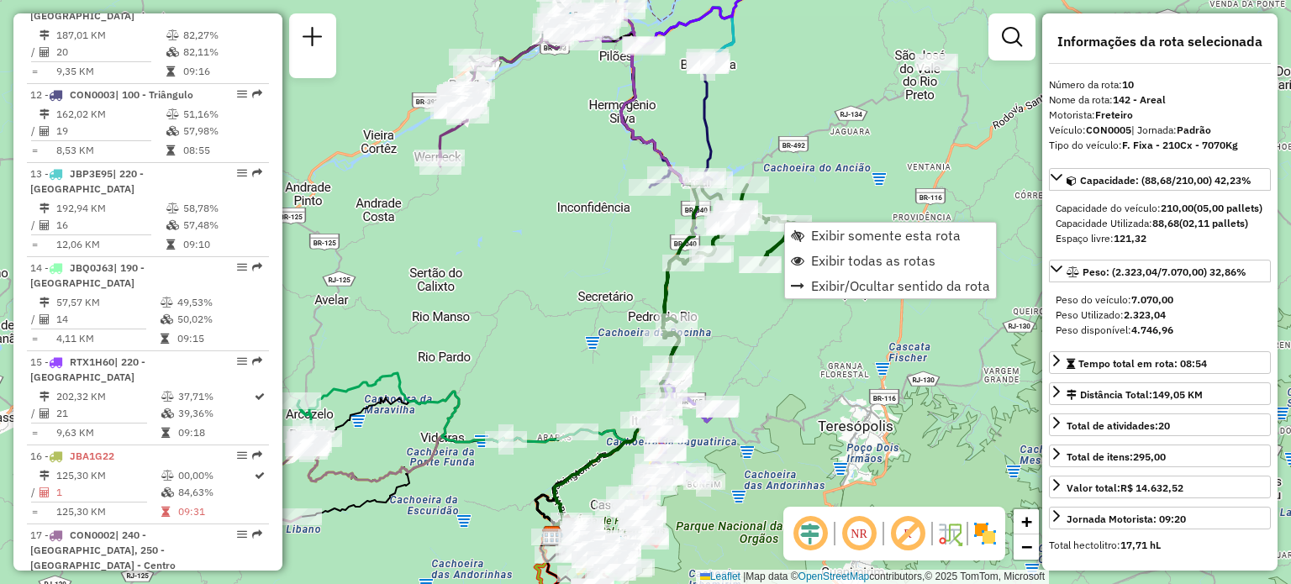
scroll to position [1539, 0]
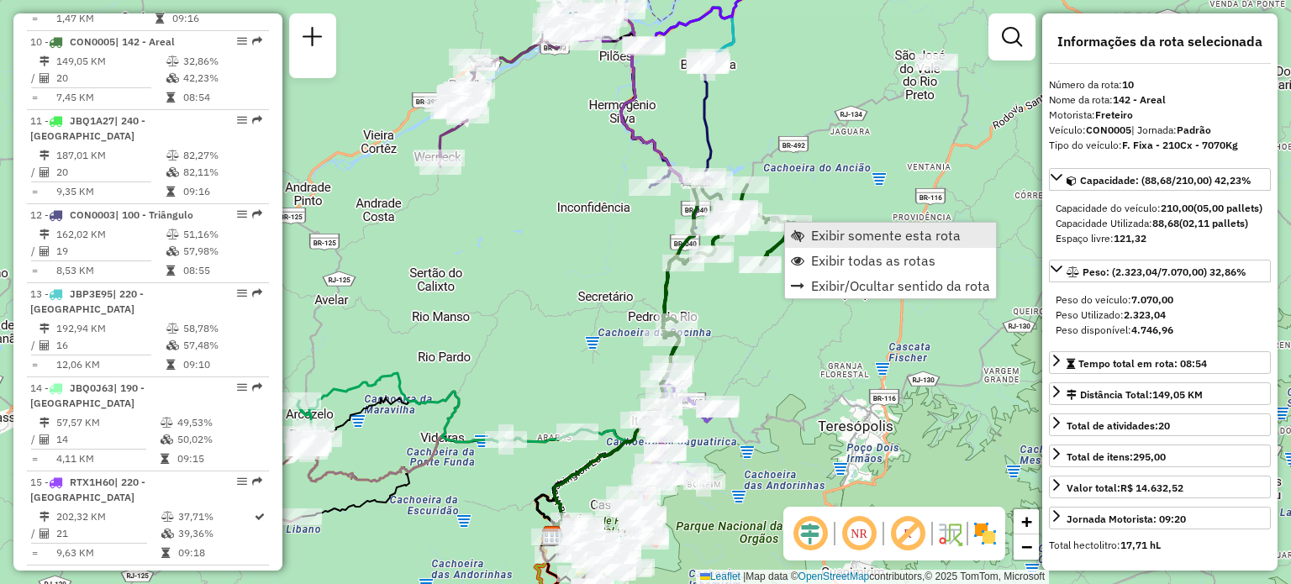
click at [815, 229] on span "Exibir somente esta rota" at bounding box center [886, 235] width 150 height 13
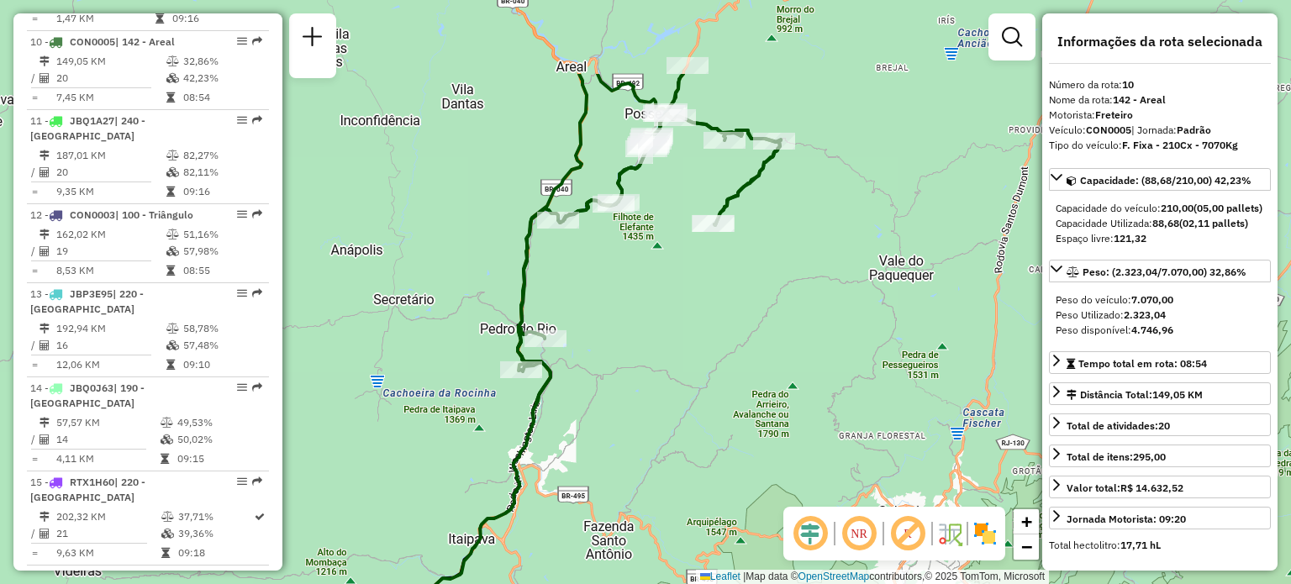
drag, startPoint x: 640, startPoint y: 229, endPoint x: 608, endPoint y: 438, distance: 210.8
click at [608, 438] on div "Janela de atendimento Grade de atendimento Capacidade Transportadoras Veículos …" at bounding box center [645, 292] width 1291 height 584
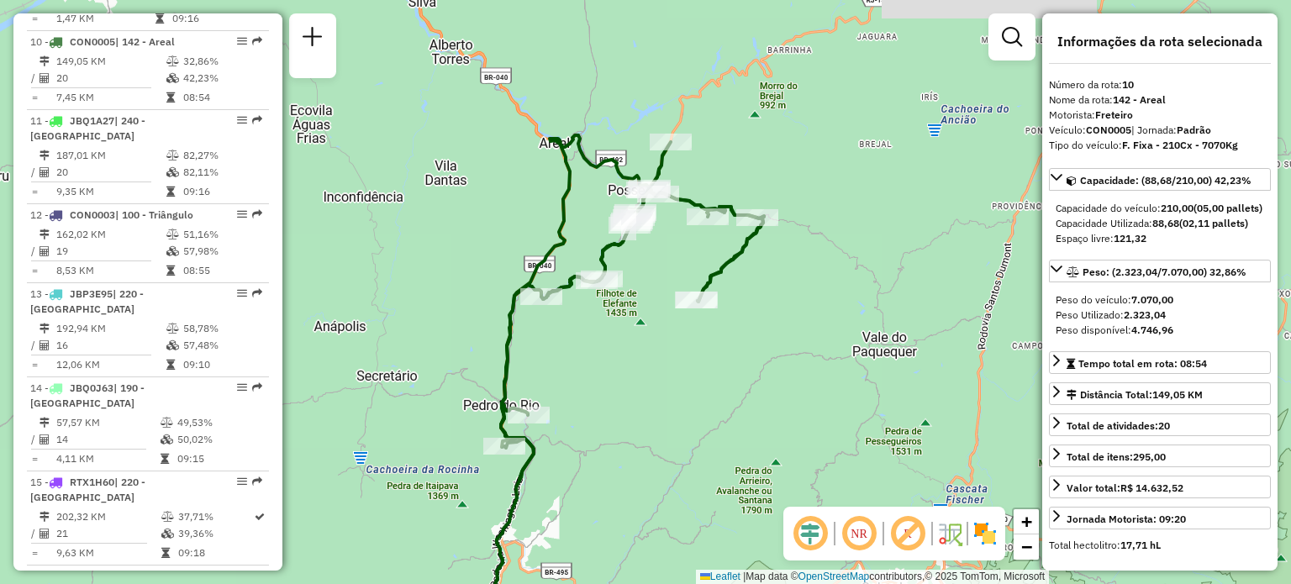
click at [990, 534] on img at bounding box center [984, 533] width 27 height 27
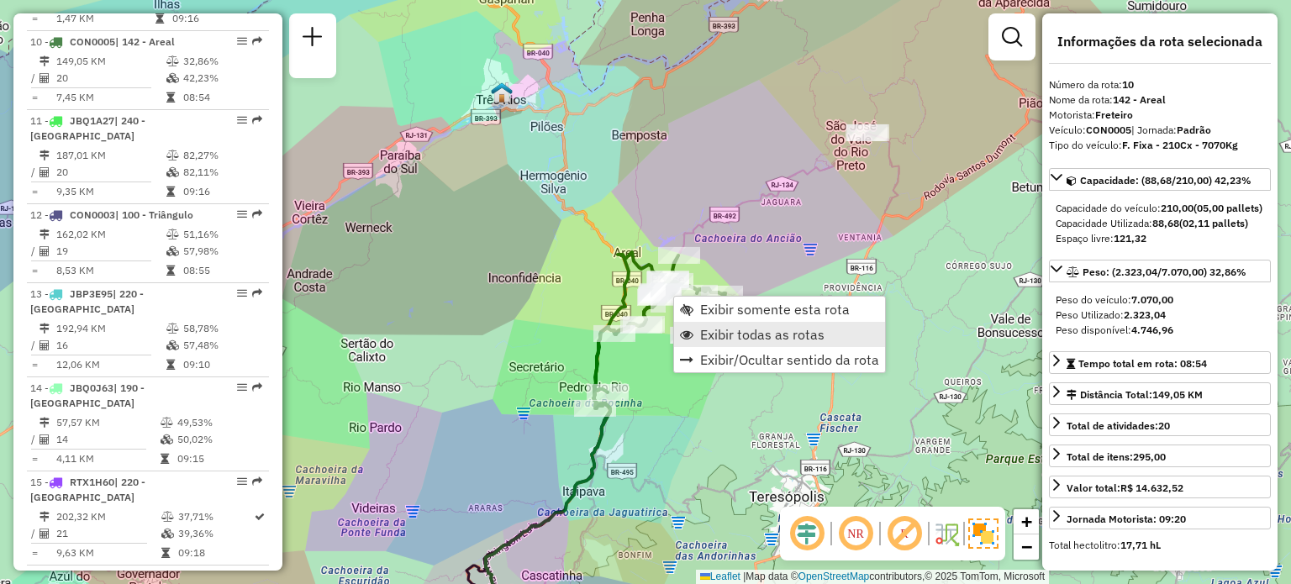
click at [713, 336] on span "Exibir todas as rotas" at bounding box center [762, 334] width 124 height 13
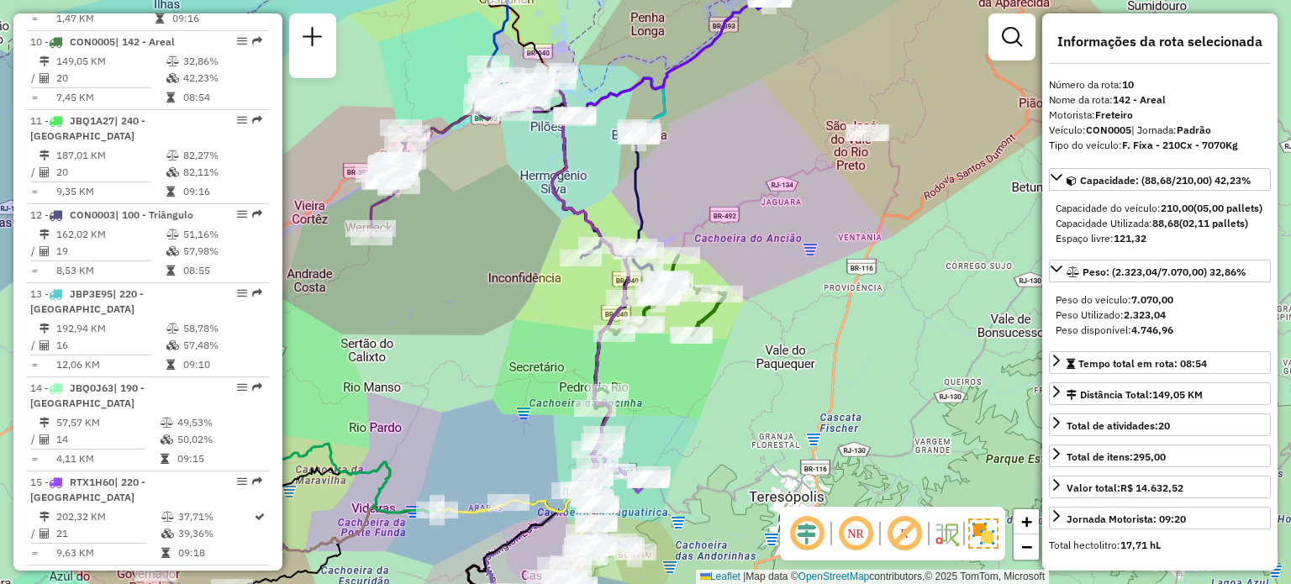
click at [634, 440] on div "Janela de atendimento Grade de atendimento Capacidade Transportadoras Veículos …" at bounding box center [645, 292] width 1291 height 584
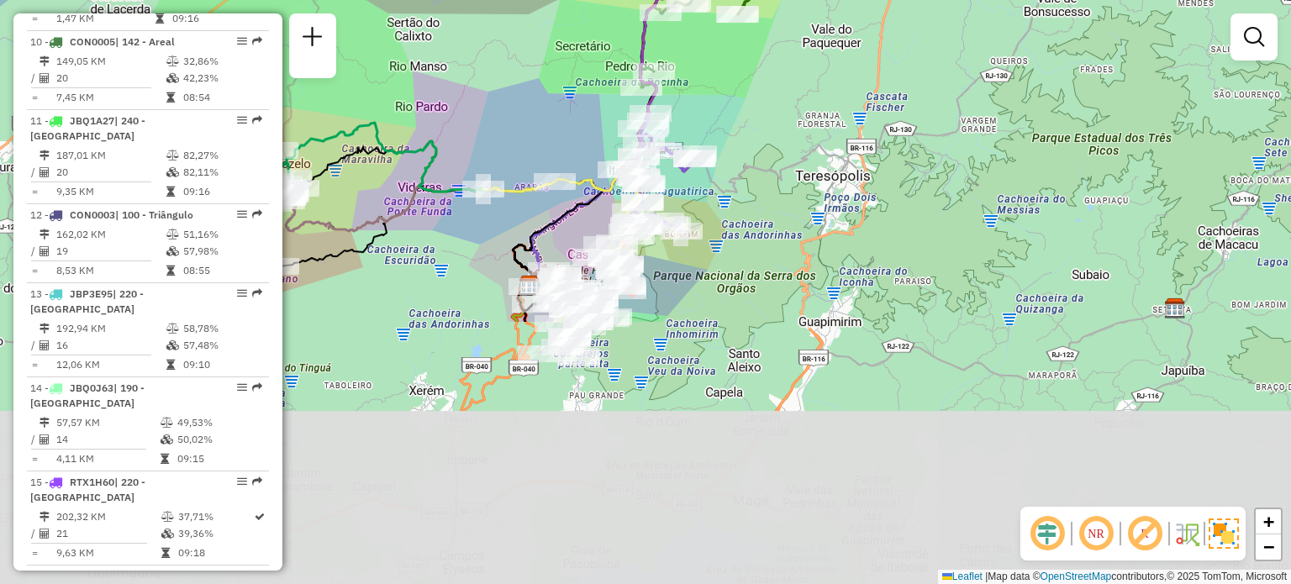
drag, startPoint x: 688, startPoint y: 375, endPoint x: 734, endPoint y: 54, distance: 324.3
click at [734, 54] on div "Rota 10 - Placa CON0005 08612870 - ARENA BEER - BAR, PADARIA,MERCEARIA E RE Jan…" at bounding box center [645, 292] width 1291 height 584
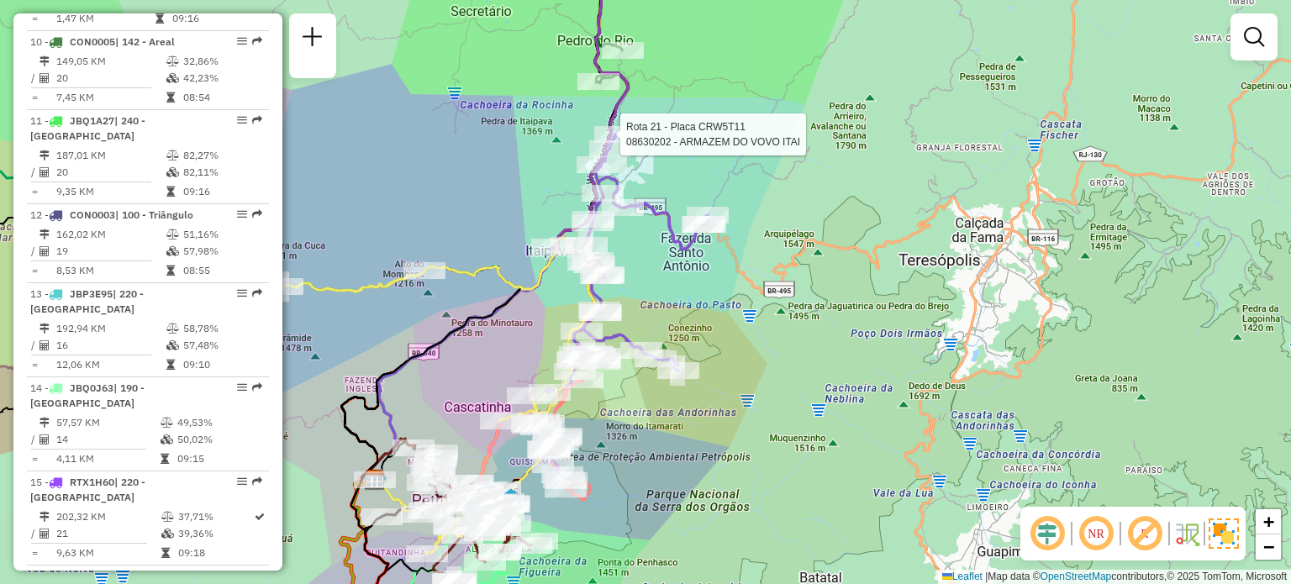
select select "**********"
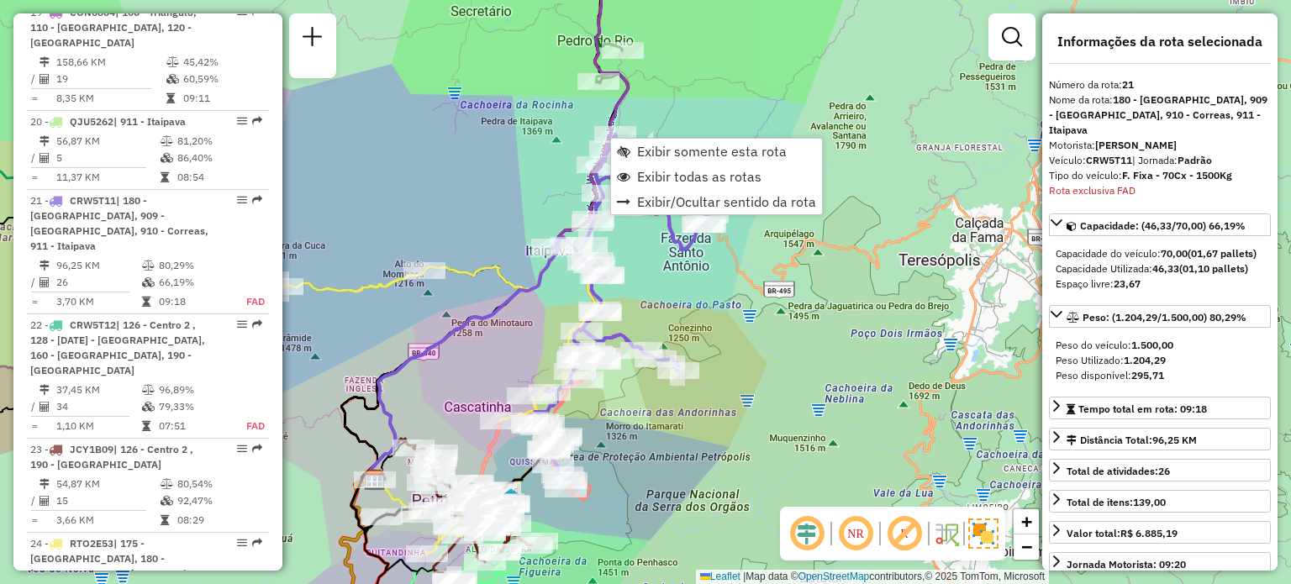
scroll to position [2497, 0]
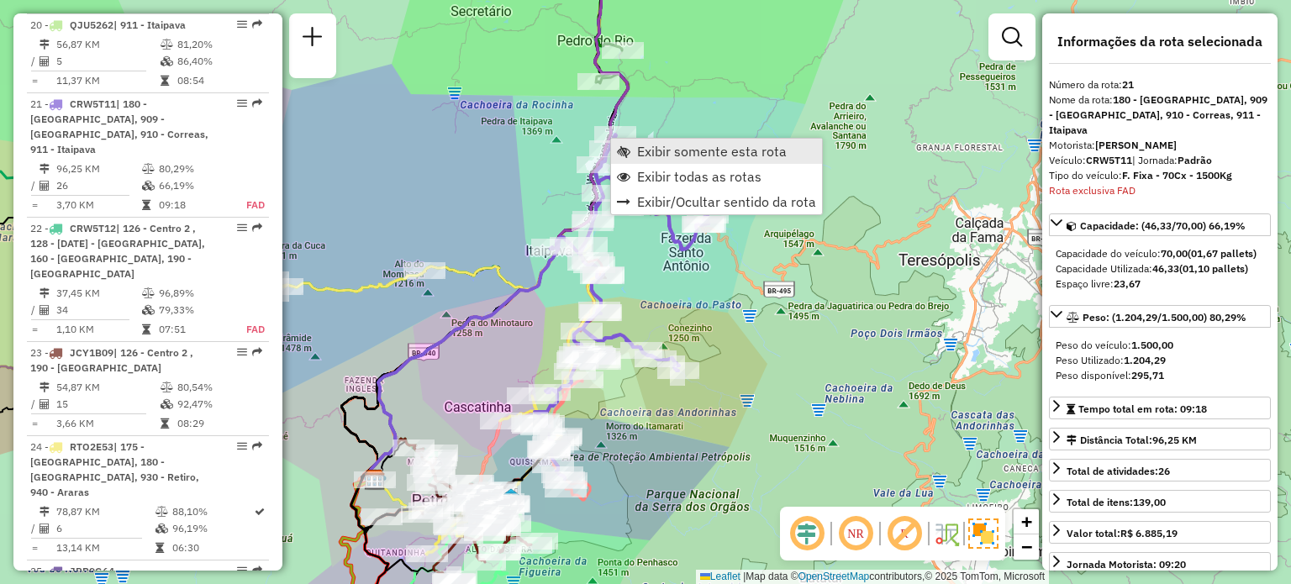
click at [629, 147] on span "Exibir somente esta rota" at bounding box center [623, 151] width 13 height 13
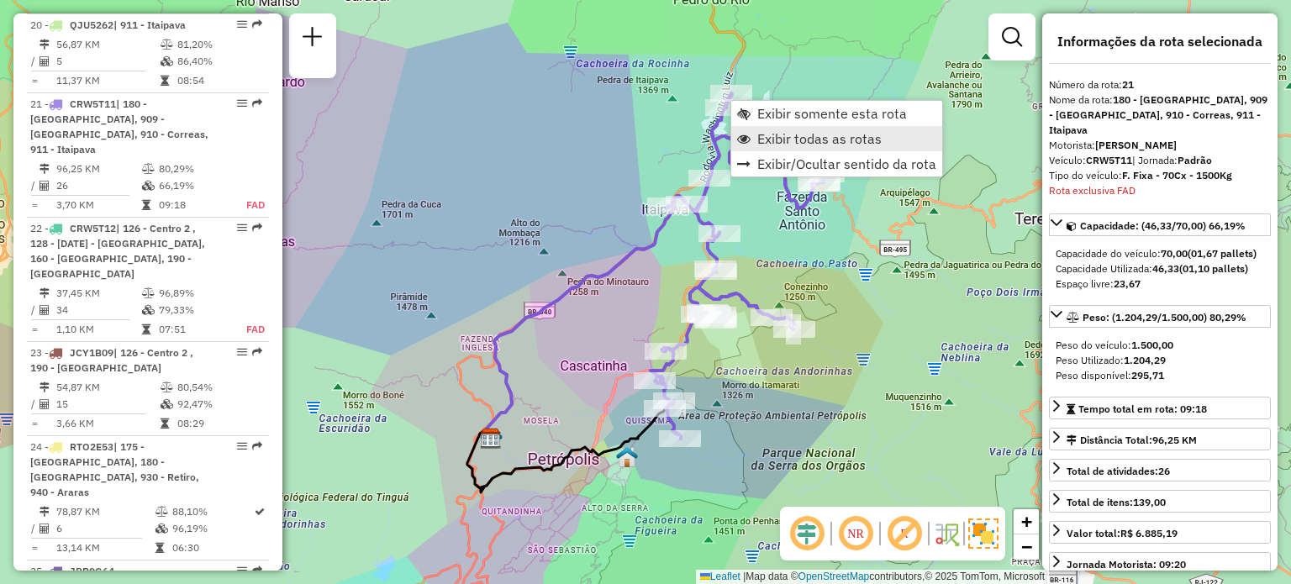
click at [750, 134] on link "Exibir todas as rotas" at bounding box center [836, 138] width 211 height 25
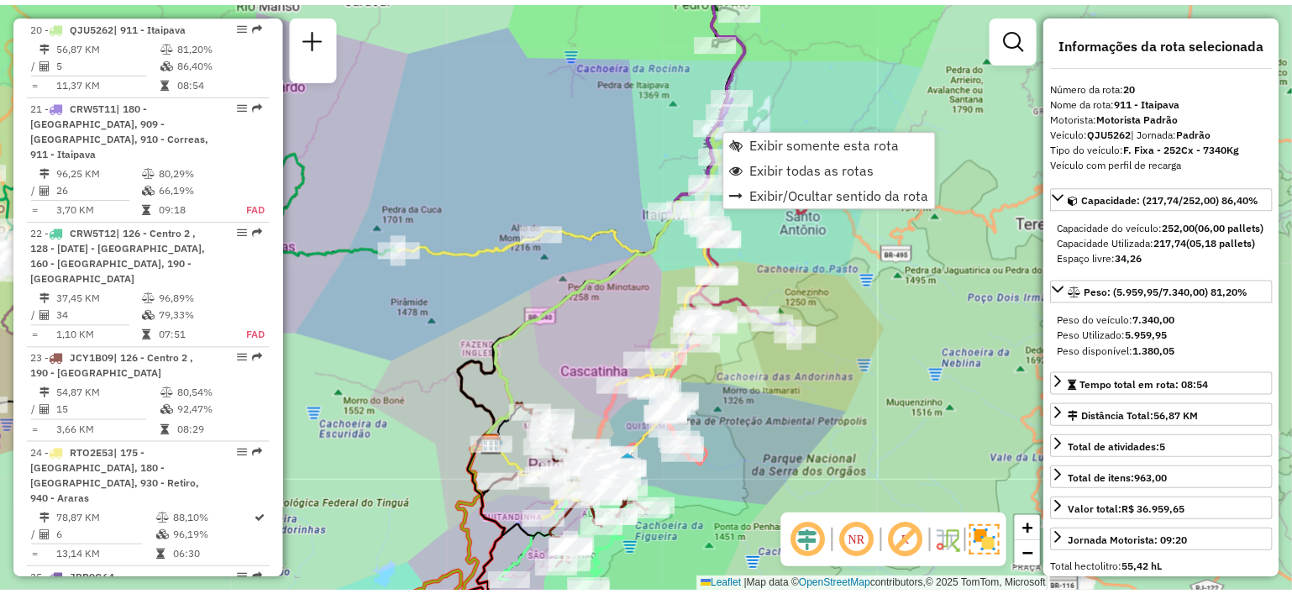
scroll to position [2418, 0]
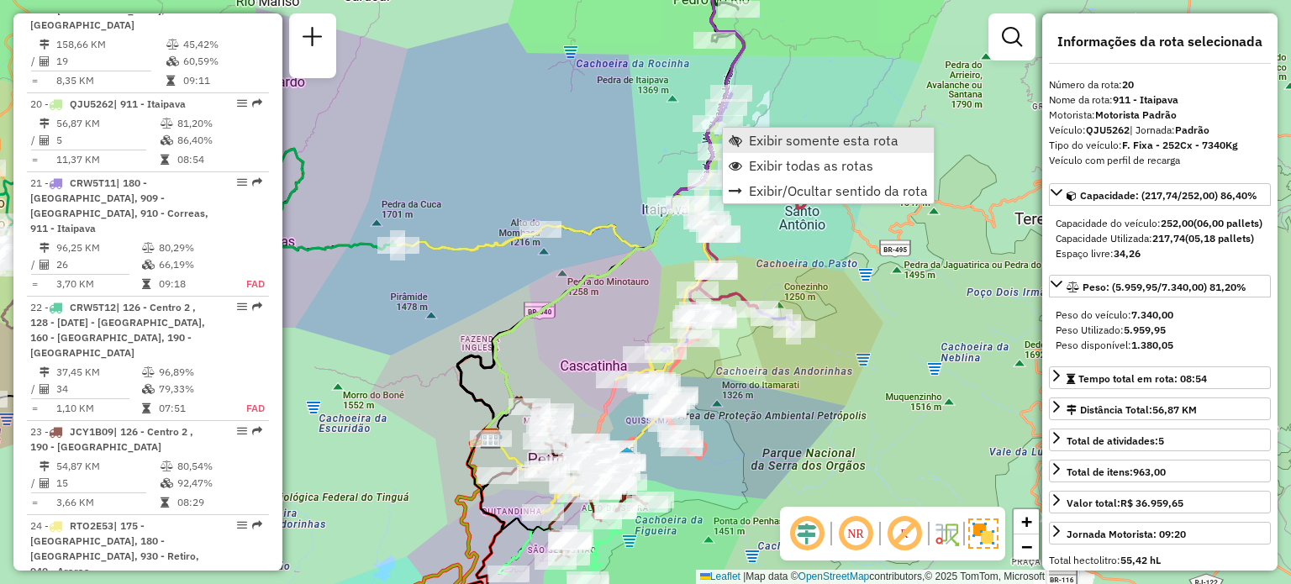
click at [748, 147] on link "Exibir somente esta rota" at bounding box center [828, 140] width 211 height 25
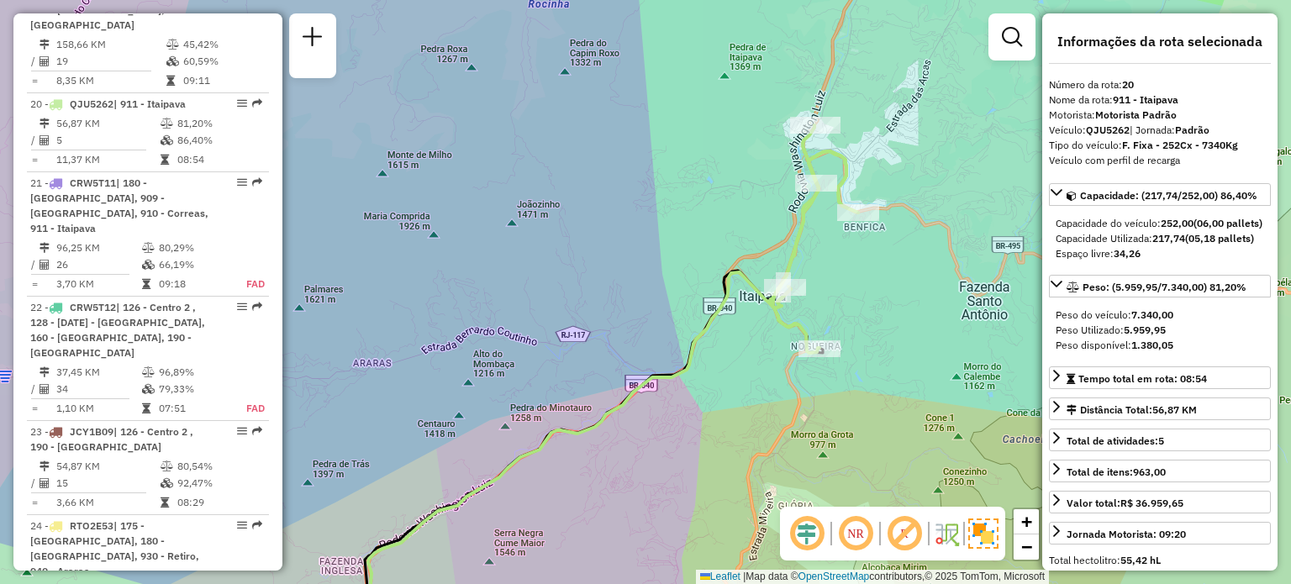
drag, startPoint x: 757, startPoint y: 130, endPoint x: 633, endPoint y: 241, distance: 166.6
click at [633, 241] on div "Janela de atendimento Grade de atendimento Capacidade Transportadoras Veículos …" at bounding box center [645, 292] width 1291 height 584
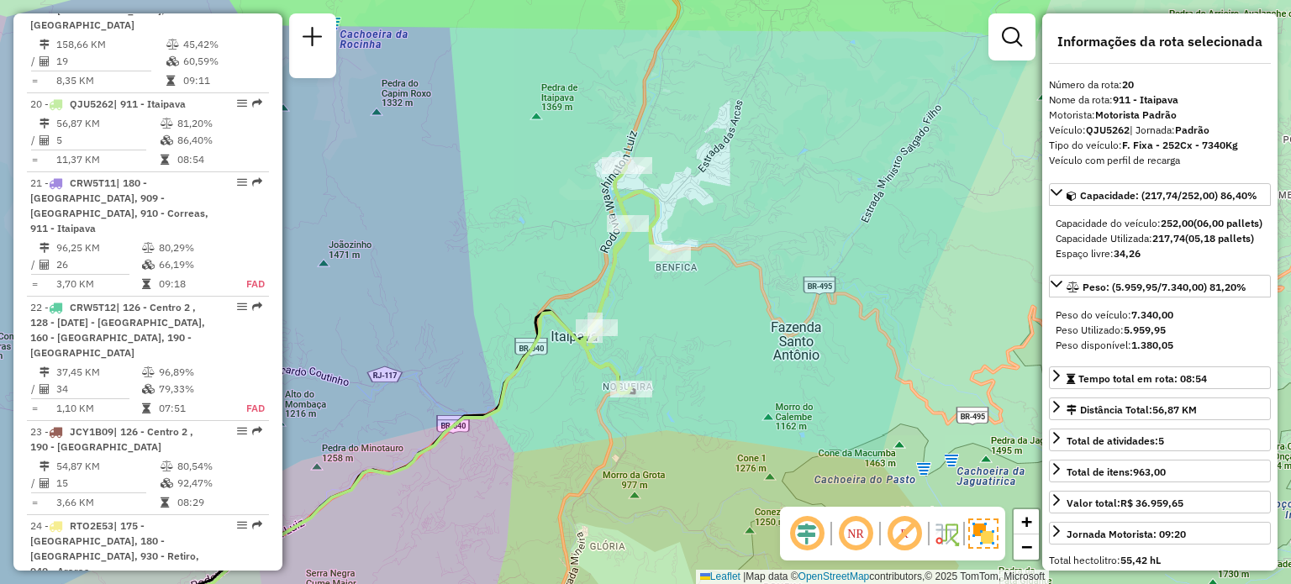
drag, startPoint x: 633, startPoint y: 241, endPoint x: 556, endPoint y: 194, distance: 89.8
click at [556, 194] on div "Janela de atendimento Grade de atendimento Capacidade Transportadoras Veículos …" at bounding box center [645, 292] width 1291 height 584
